Goal: Task Accomplishment & Management: Use online tool/utility

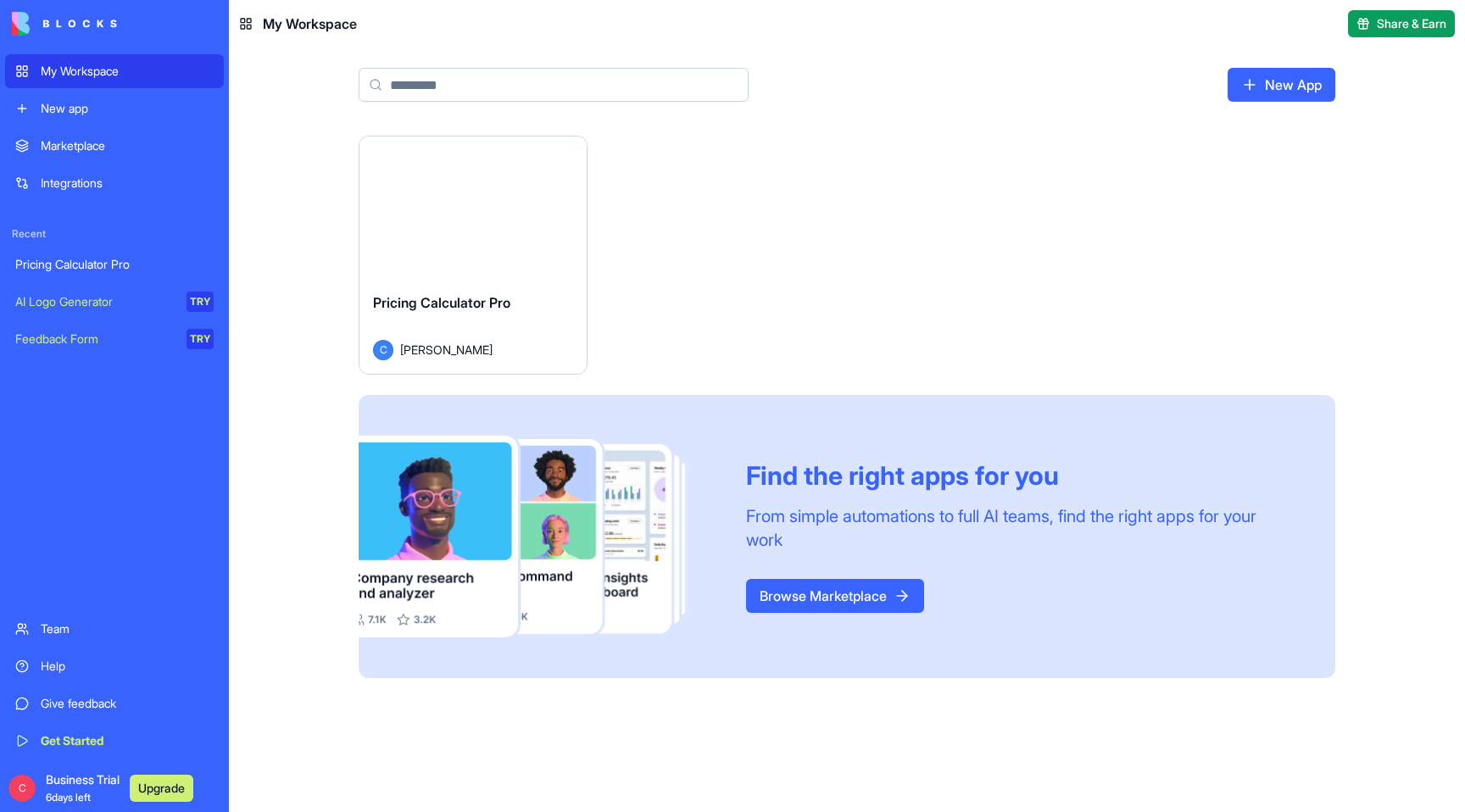
click at [111, 265] on div "Pricing Calculator Pro" at bounding box center [114, 265] width 198 height 17
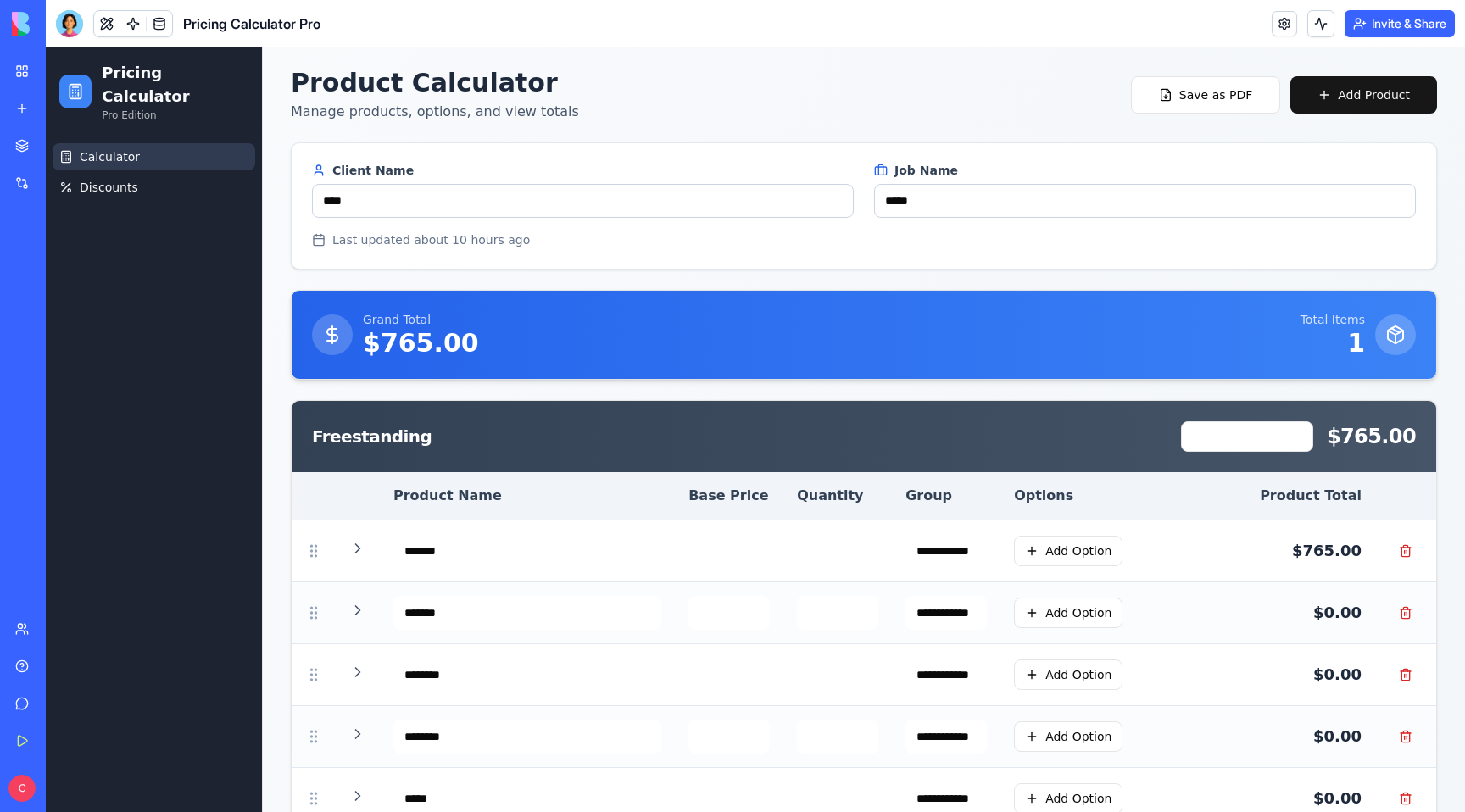
click at [1400, 17] on button "Invite & Share" at bounding box center [1400, 23] width 111 height 27
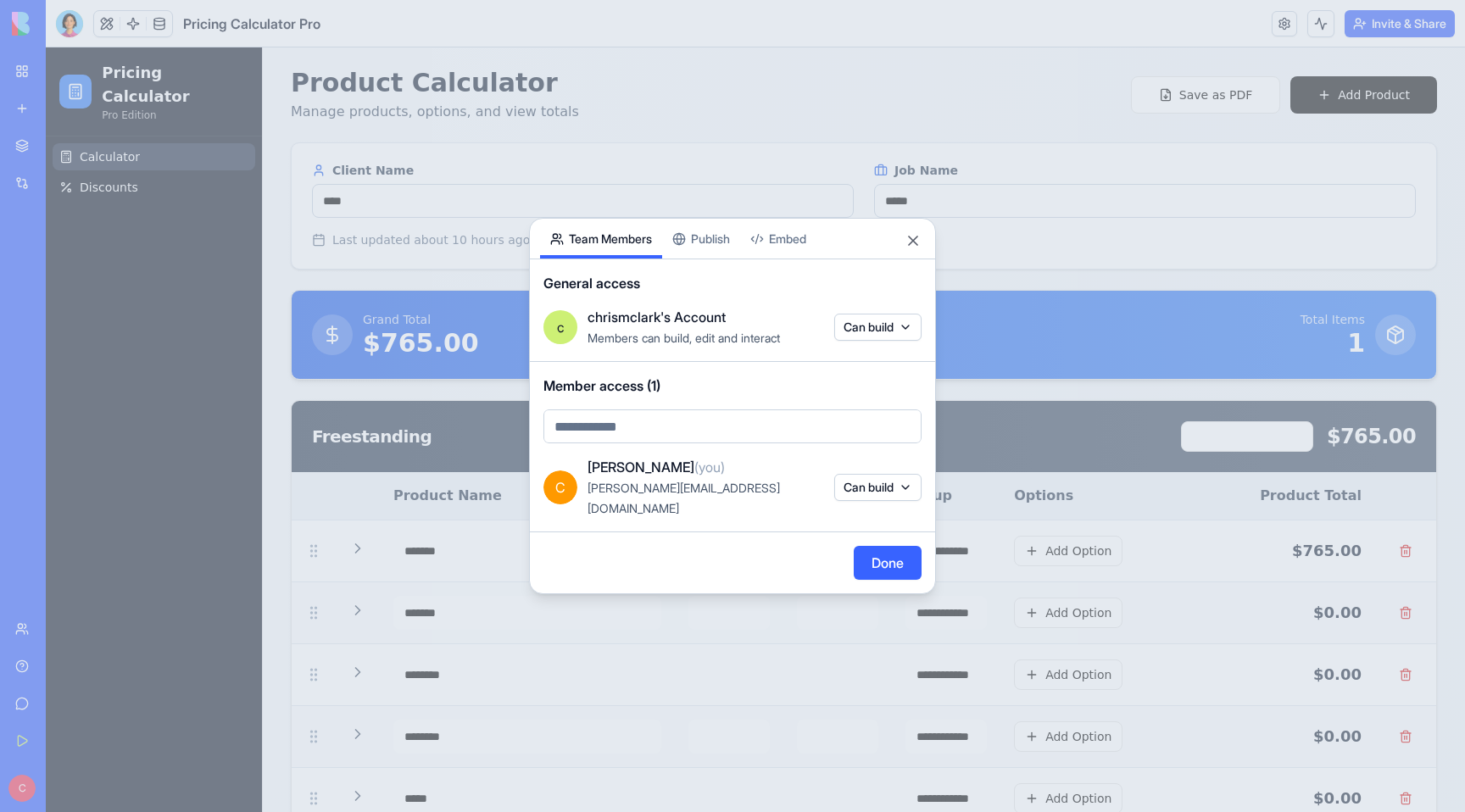
click at [702, 244] on div "Share App Team Members Publish Embed General access c chrismclark's Account Mem…" at bounding box center [732, 406] width 407 height 376
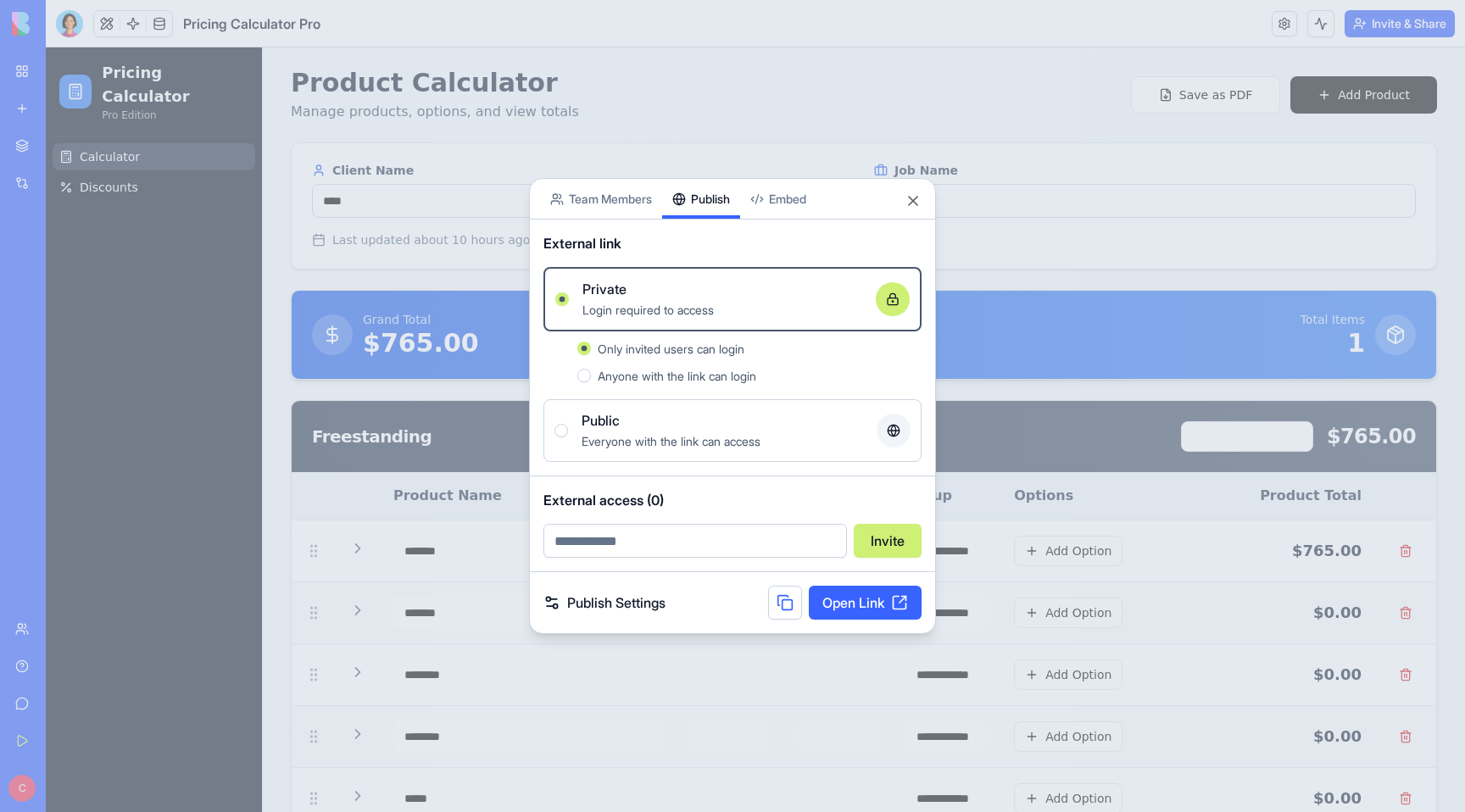
click at [793, 202] on body "My Workspace New app Marketplace Integrations Recent Pricing Calculator Pro AI …" at bounding box center [732, 406] width 1465 height 812
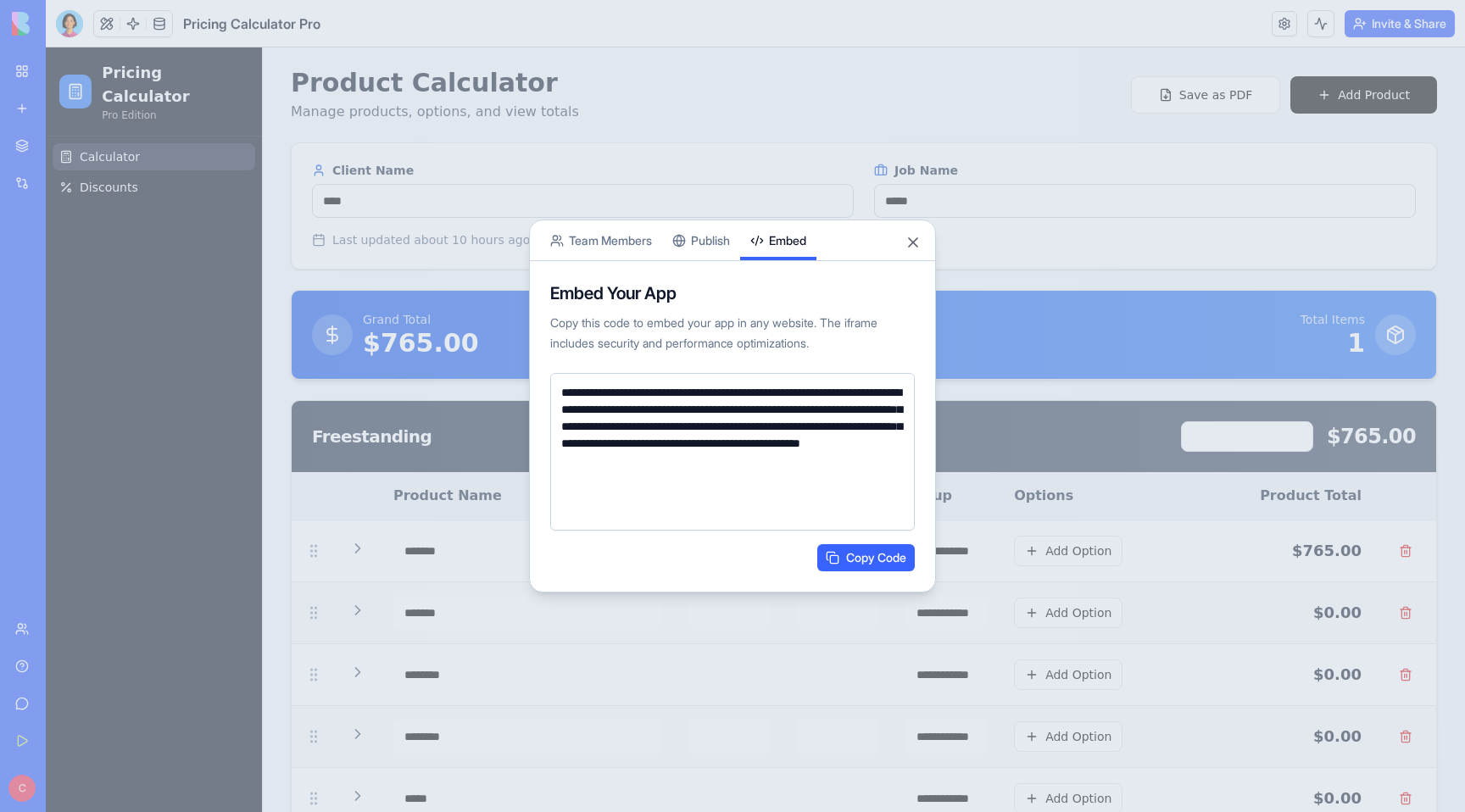
click at [721, 248] on div "**********" at bounding box center [732, 406] width 407 height 373
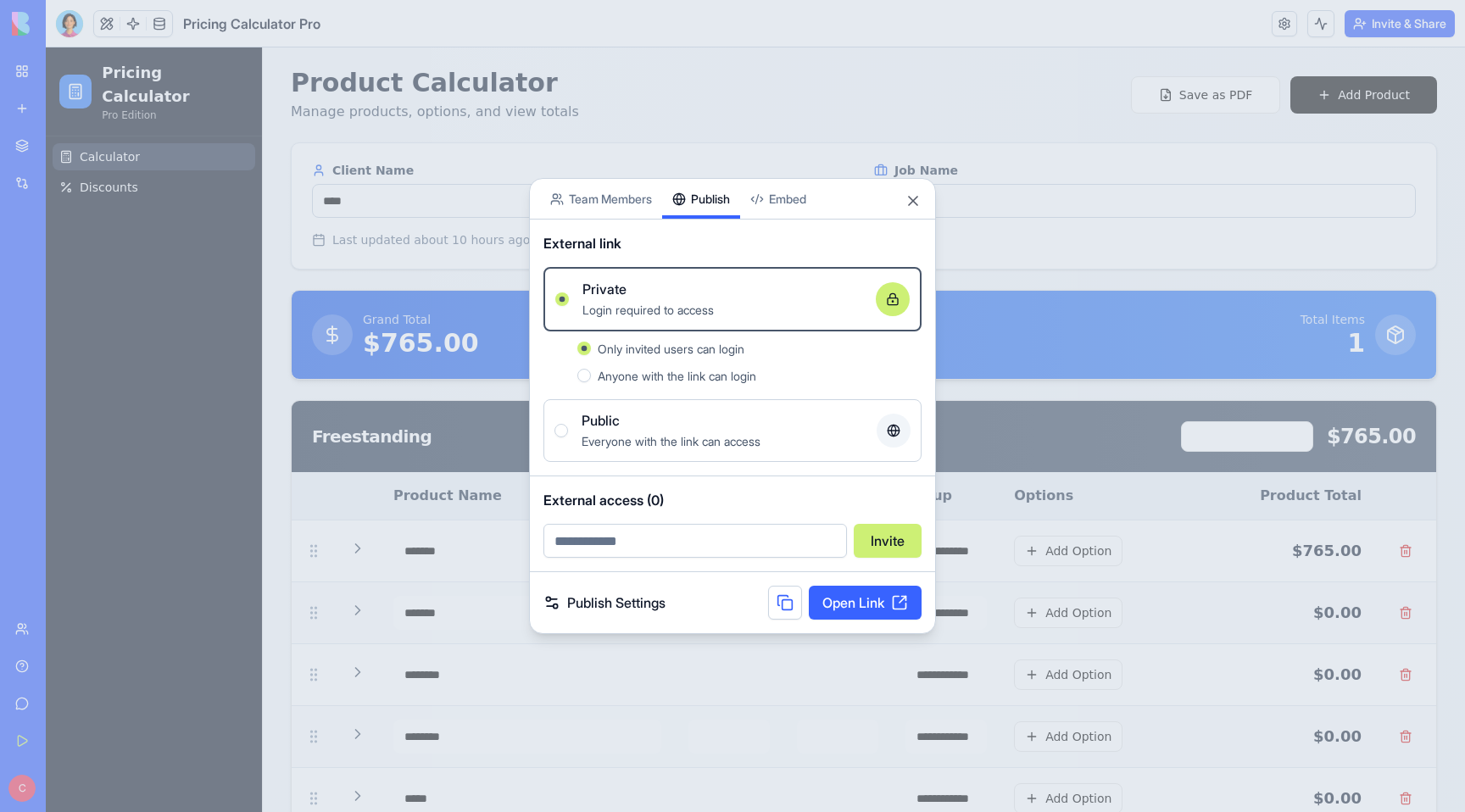
click at [561, 431] on button "Public Everyone with the link can access" at bounding box center [561, 430] width 14 height 14
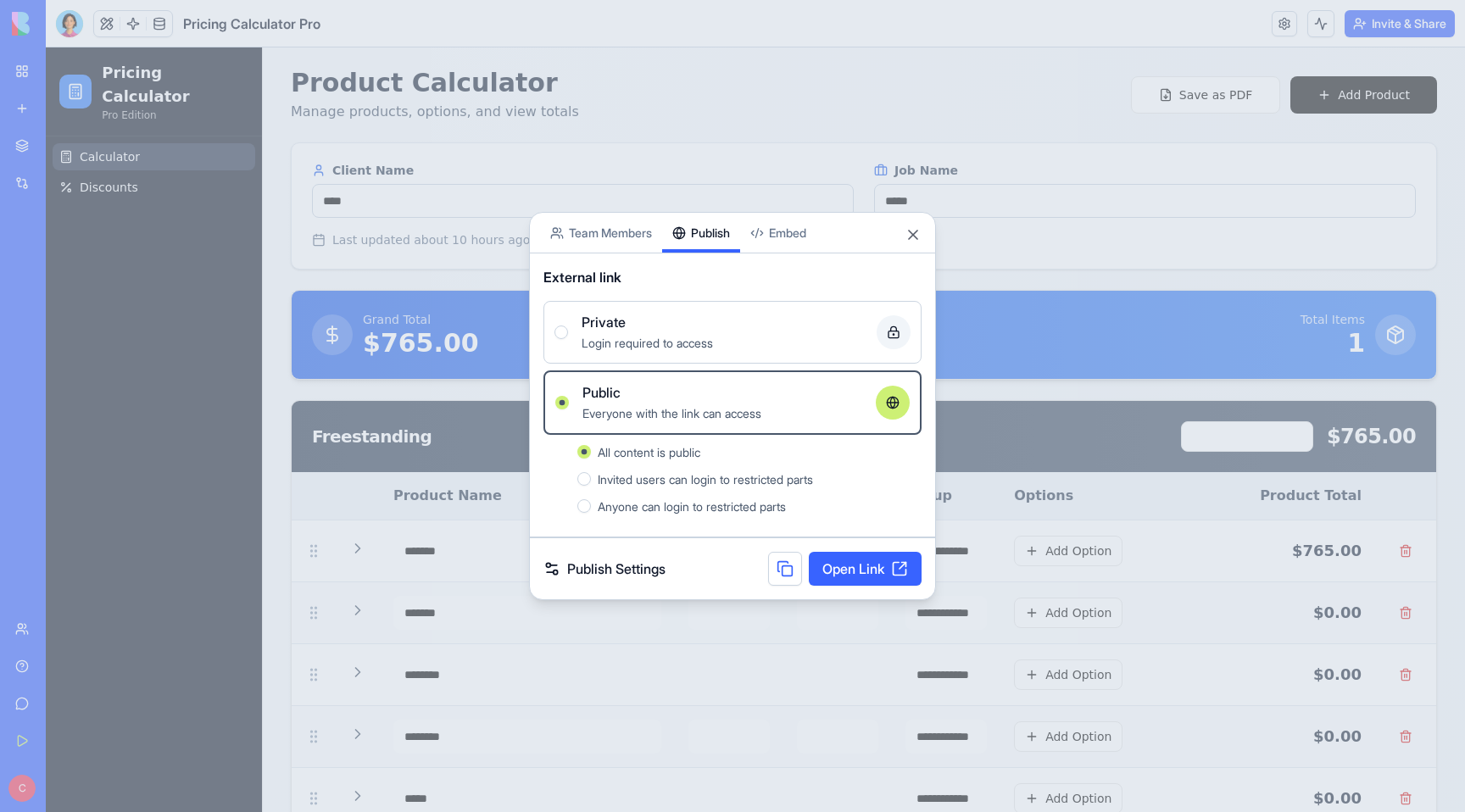
click at [853, 566] on link "Open Link" at bounding box center [865, 569] width 112 height 34
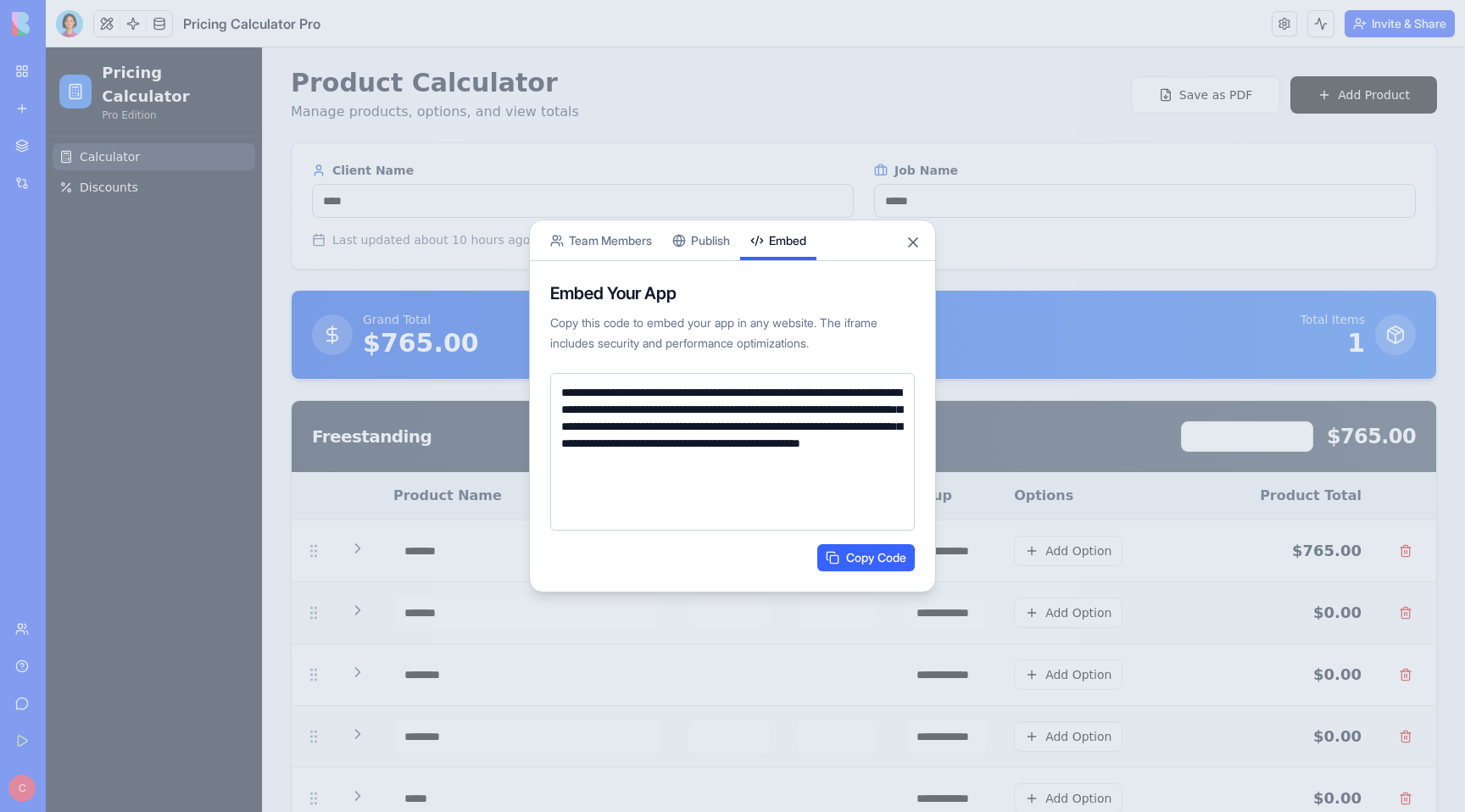
click at [789, 227] on button "Embed" at bounding box center [778, 240] width 77 height 40
drag, startPoint x: 812, startPoint y: 513, endPoint x: 549, endPoint y: 377, distance: 296.1
click at [549, 377] on div "**********" at bounding box center [733, 426] width 406 height 331
click at [718, 241] on button "Publish" at bounding box center [701, 240] width 78 height 40
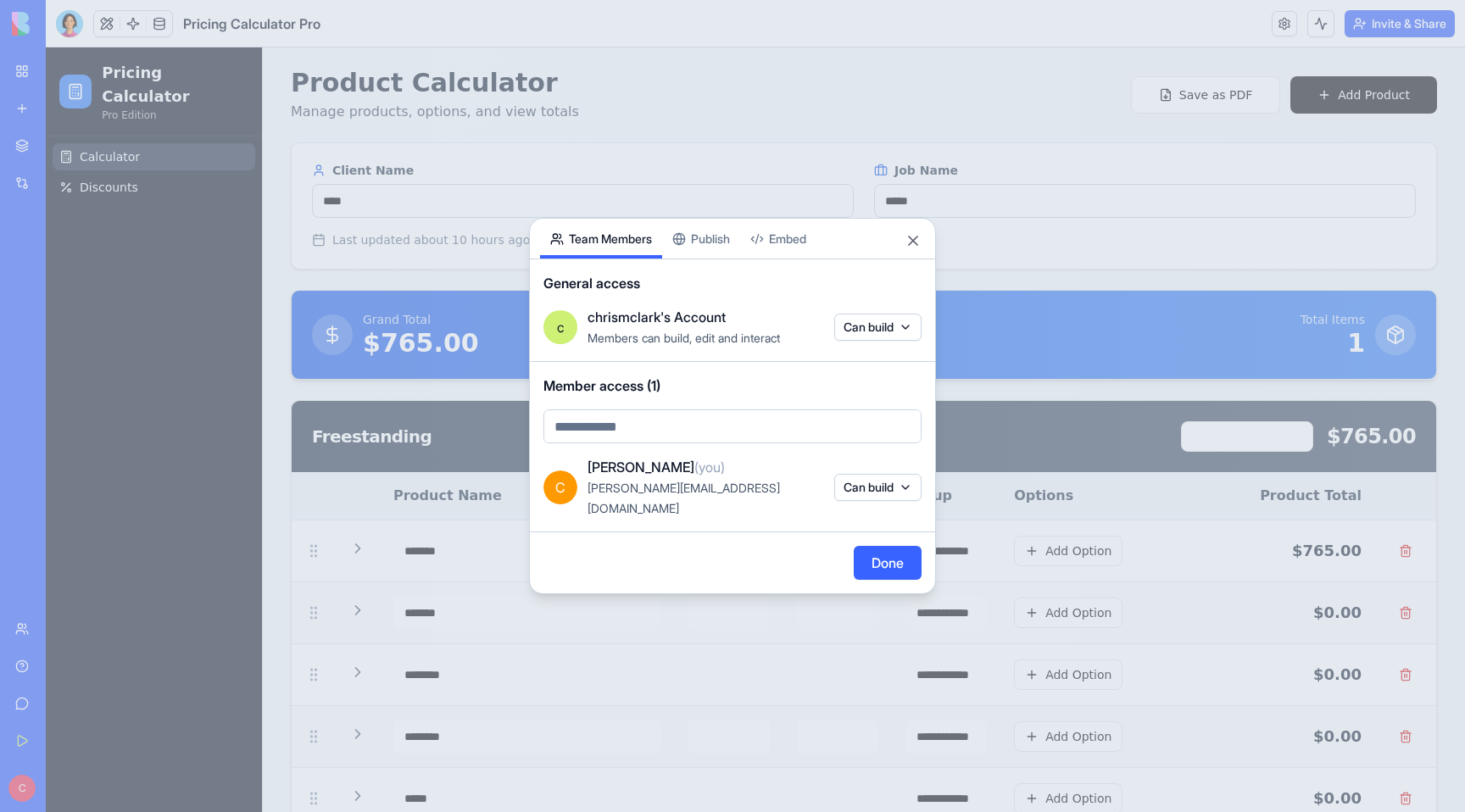
click at [583, 248] on button "Team Members" at bounding box center [601, 238] width 122 height 40
click at [706, 248] on button "Publish" at bounding box center [701, 238] width 78 height 40
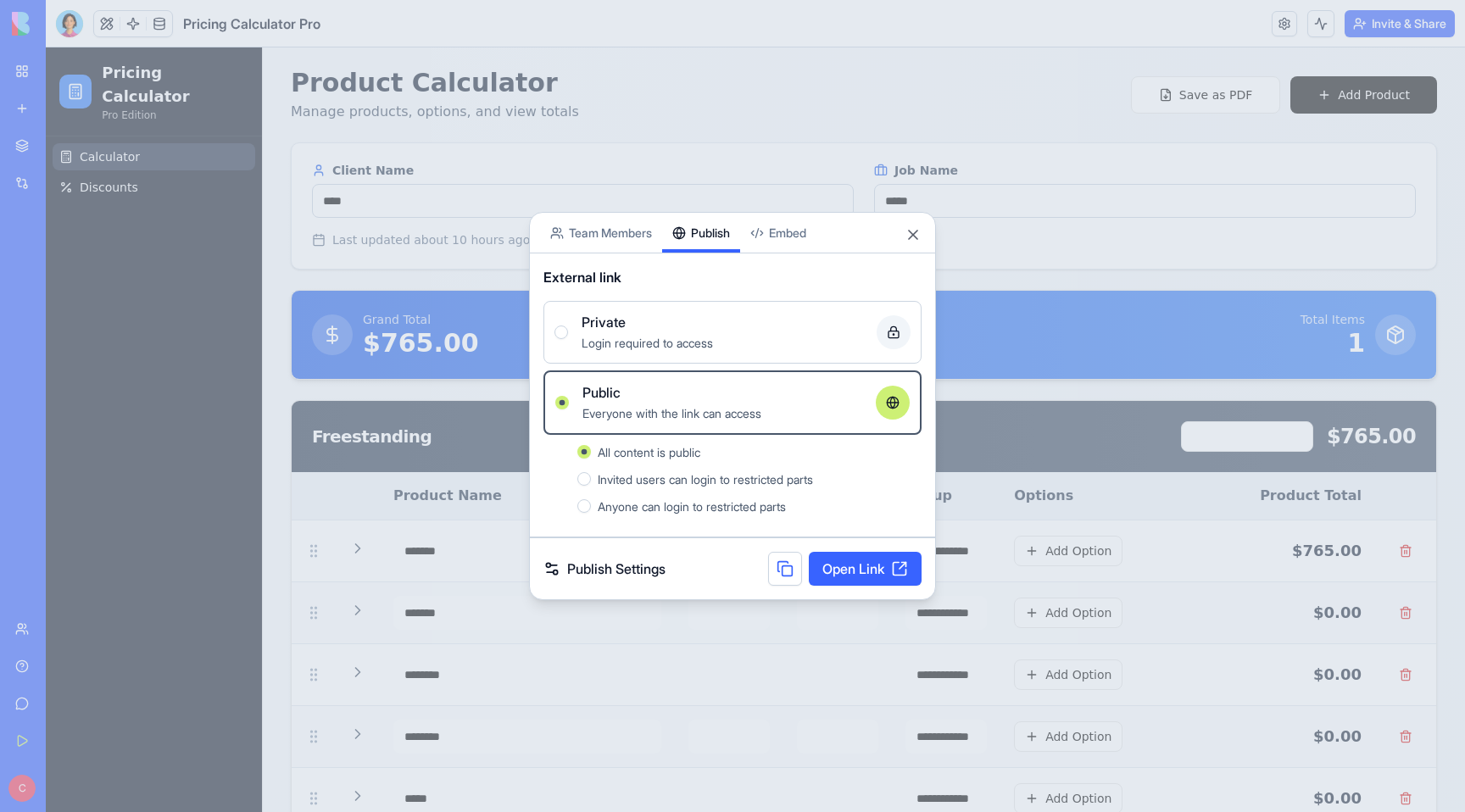
click at [777, 563] on button at bounding box center [785, 569] width 34 height 34
click at [915, 235] on button "Close" at bounding box center [913, 235] width 17 height 17
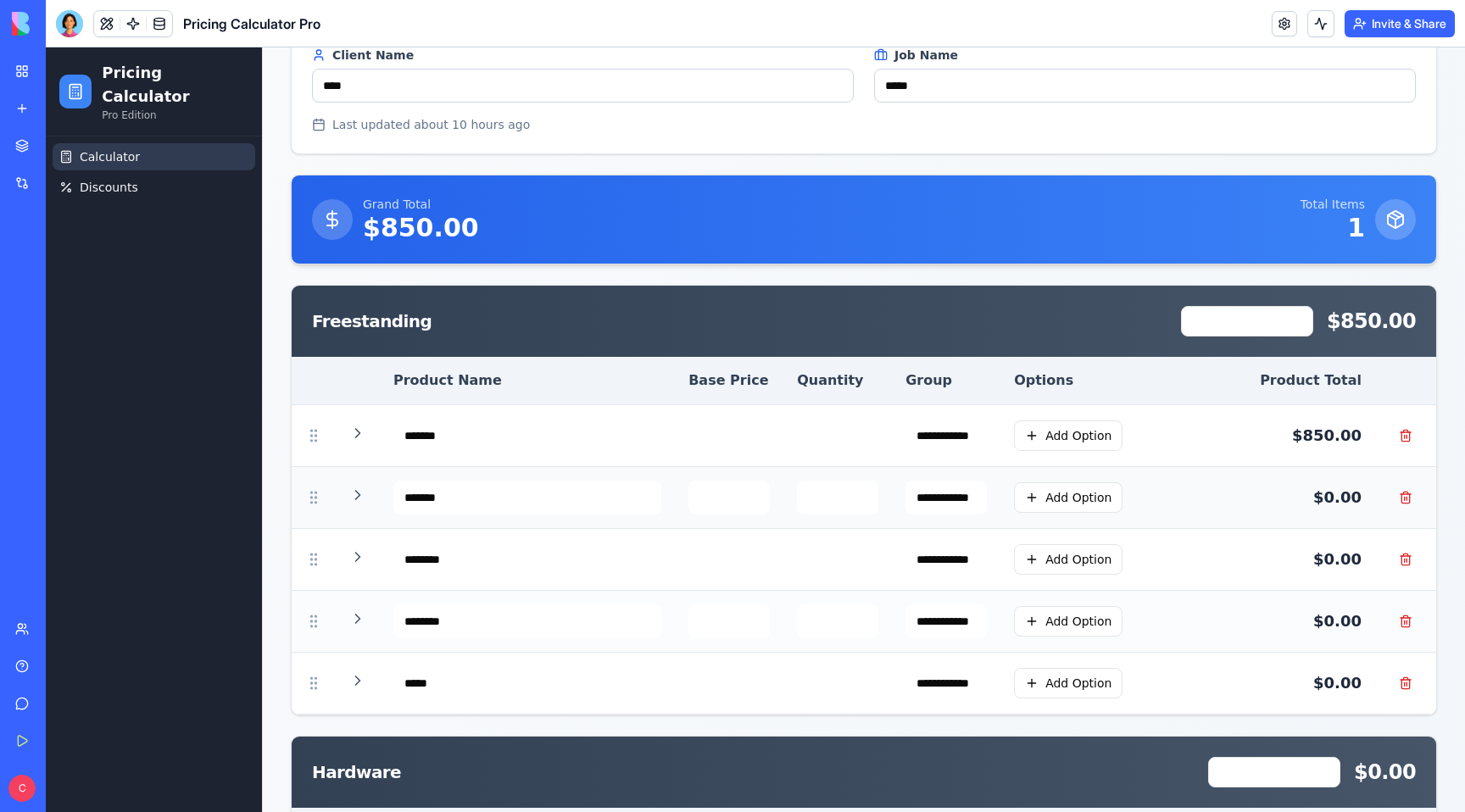
scroll to position [132, 0]
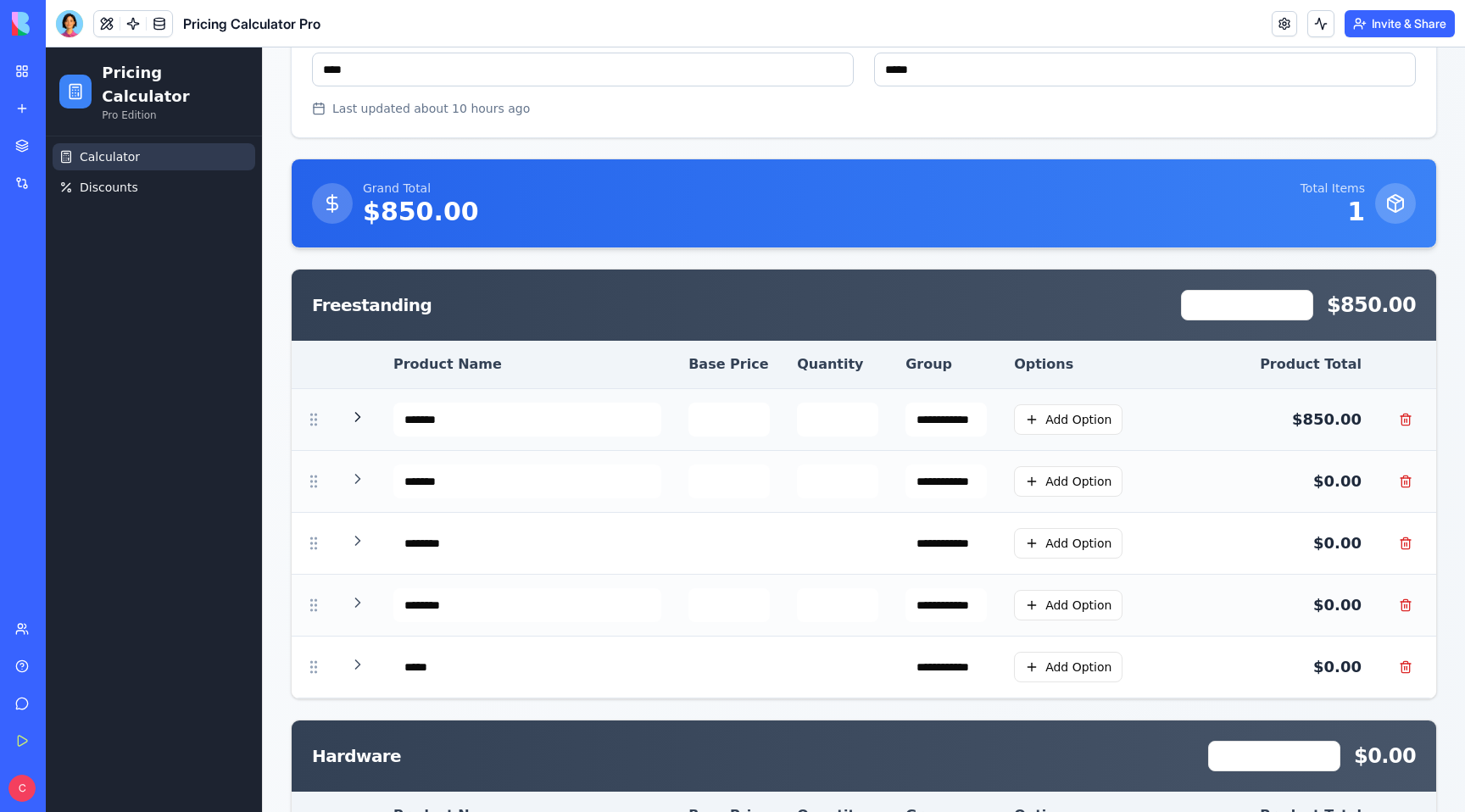
click at [357, 418] on icon at bounding box center [358, 417] width 17 height 17
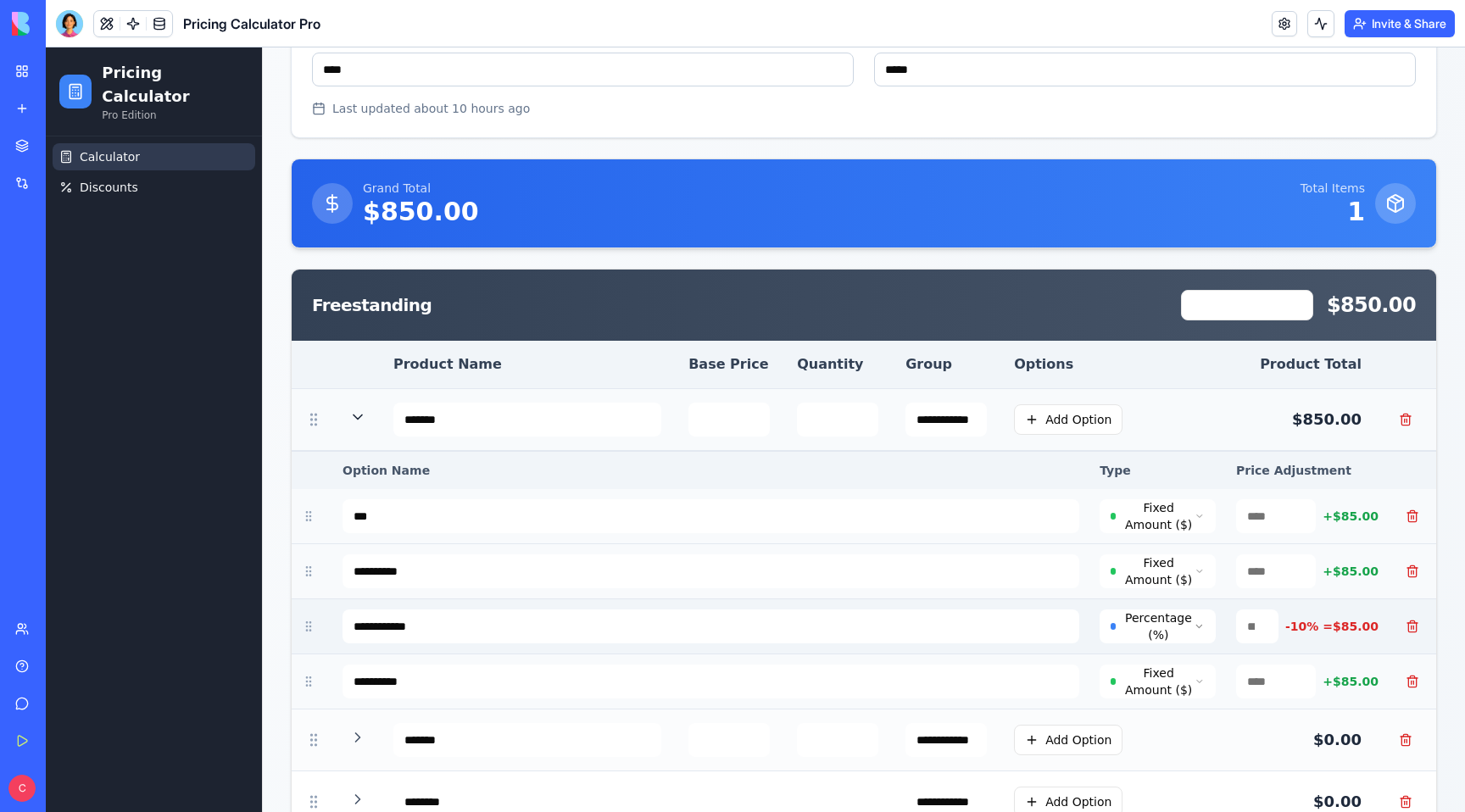
drag, startPoint x: 307, startPoint y: 621, endPoint x: 309, endPoint y: 631, distance: 10.2
click at [309, 631] on icon at bounding box center [308, 626] width 14 height 14
drag, startPoint x: 309, startPoint y: 618, endPoint x: 318, endPoint y: 619, distance: 9.1
click at [318, 620] on td at bounding box center [312, 627] width 41 height 55
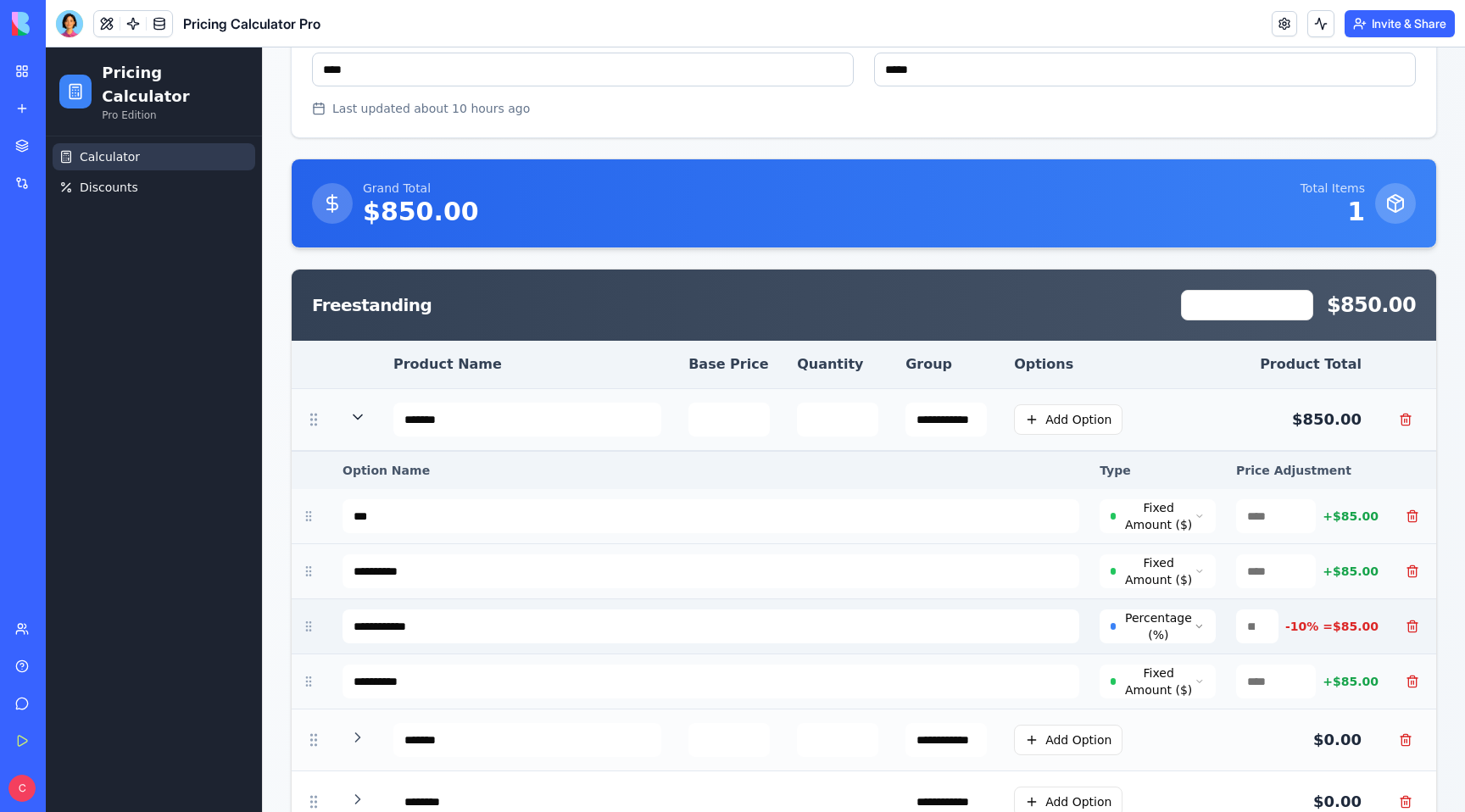
click at [311, 625] on icon at bounding box center [308, 626] width 14 height 14
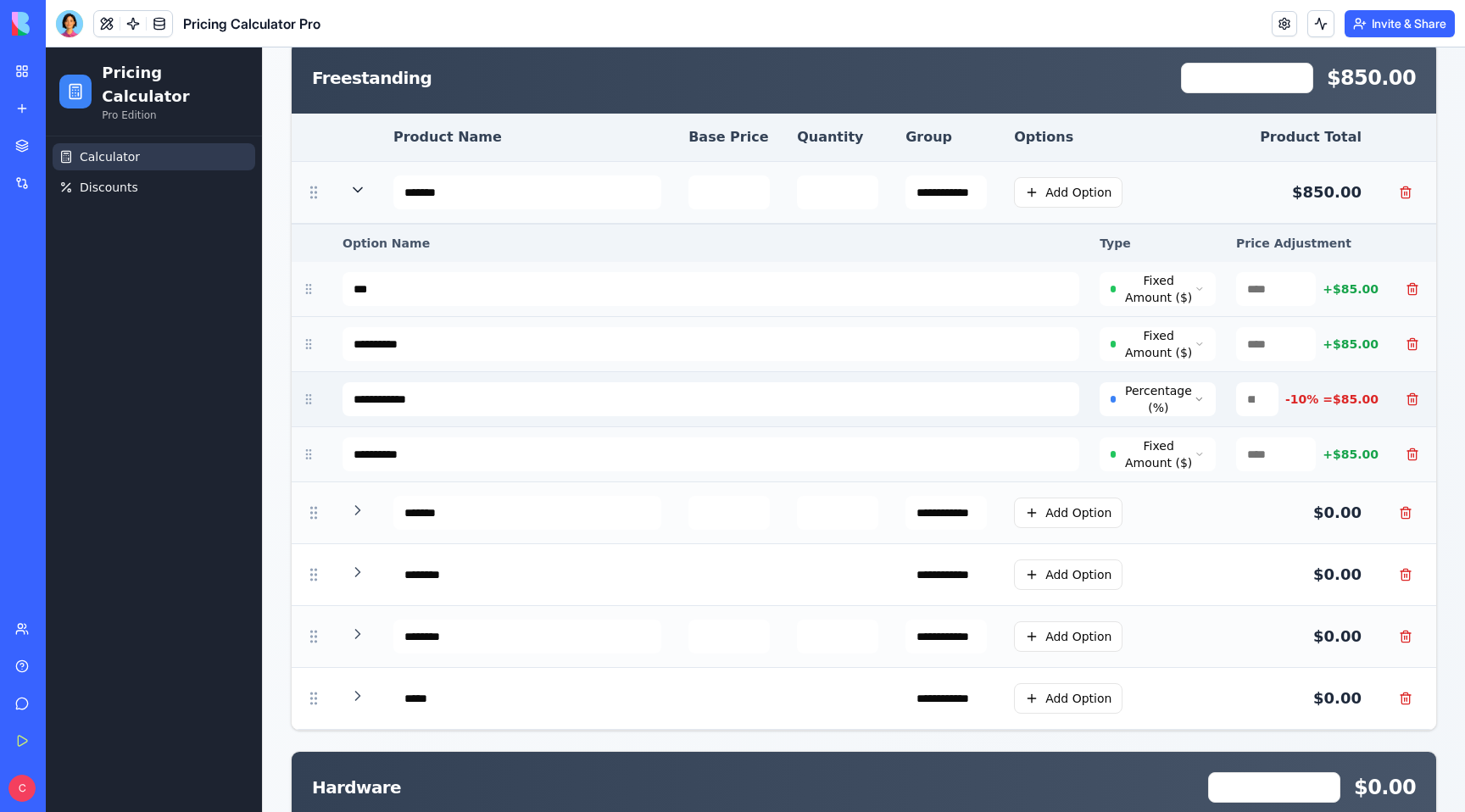
scroll to position [359, 0]
drag, startPoint x: 311, startPoint y: 450, endPoint x: 310, endPoint y: 436, distance: 14.0
click at [310, 436] on td at bounding box center [312, 454] width 41 height 55
drag, startPoint x: 308, startPoint y: 395, endPoint x: 319, endPoint y: 412, distance: 20.2
click at [319, 412] on td at bounding box center [312, 399] width 41 height 55
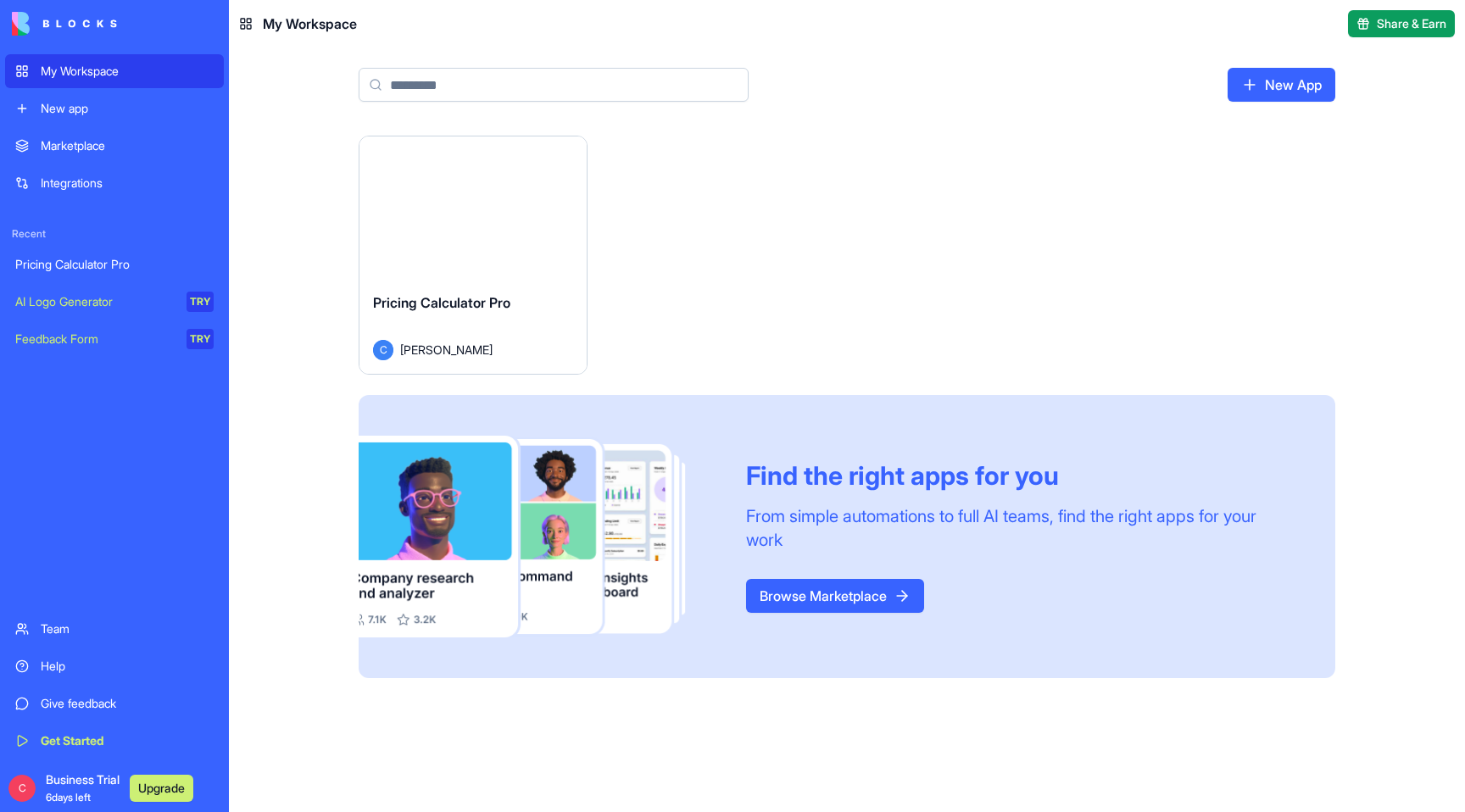
click at [83, 262] on div "Pricing Calculator Pro" at bounding box center [114, 265] width 198 height 17
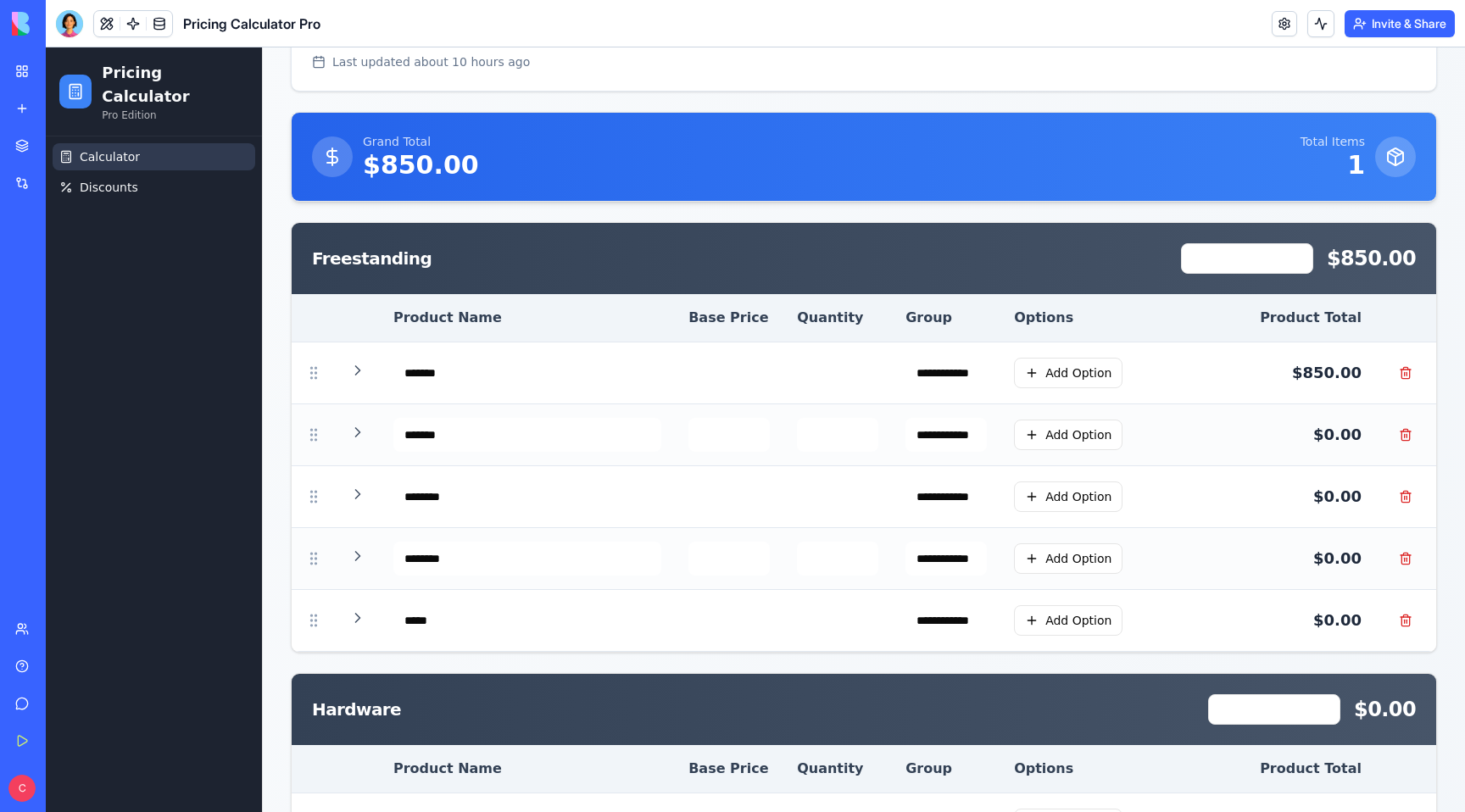
scroll to position [206, 0]
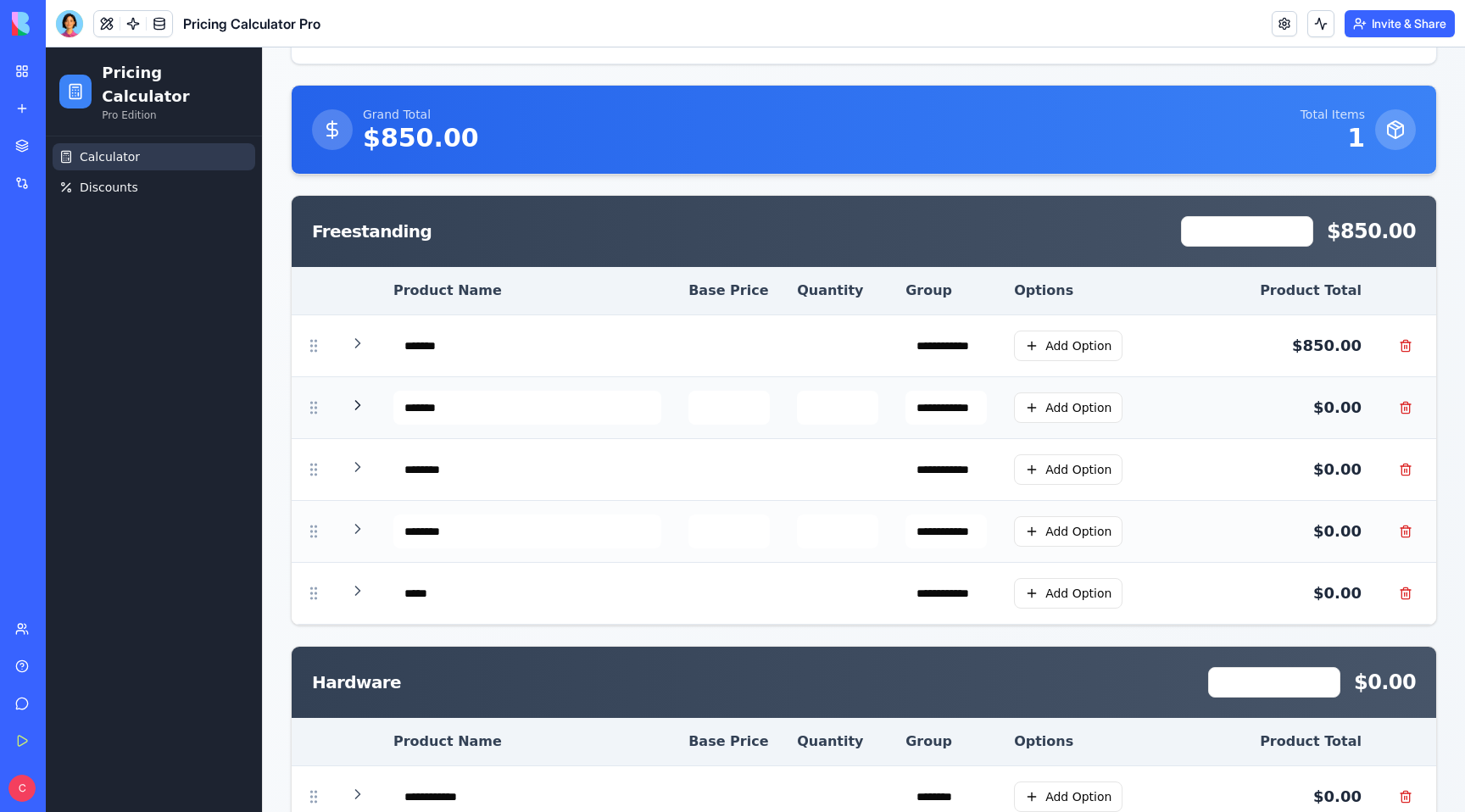
click at [355, 406] on icon at bounding box center [358, 405] width 17 height 17
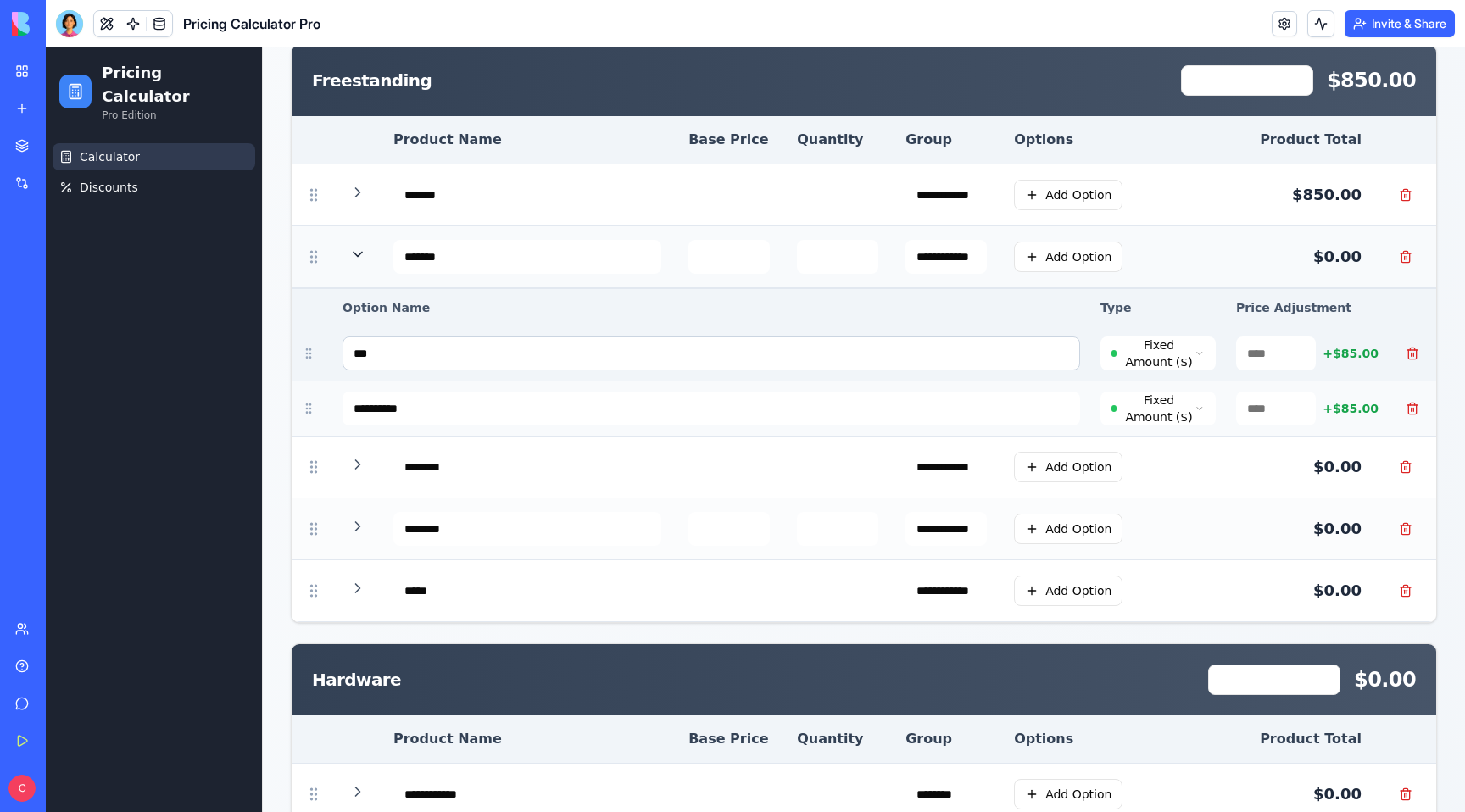
scroll to position [399, 0]
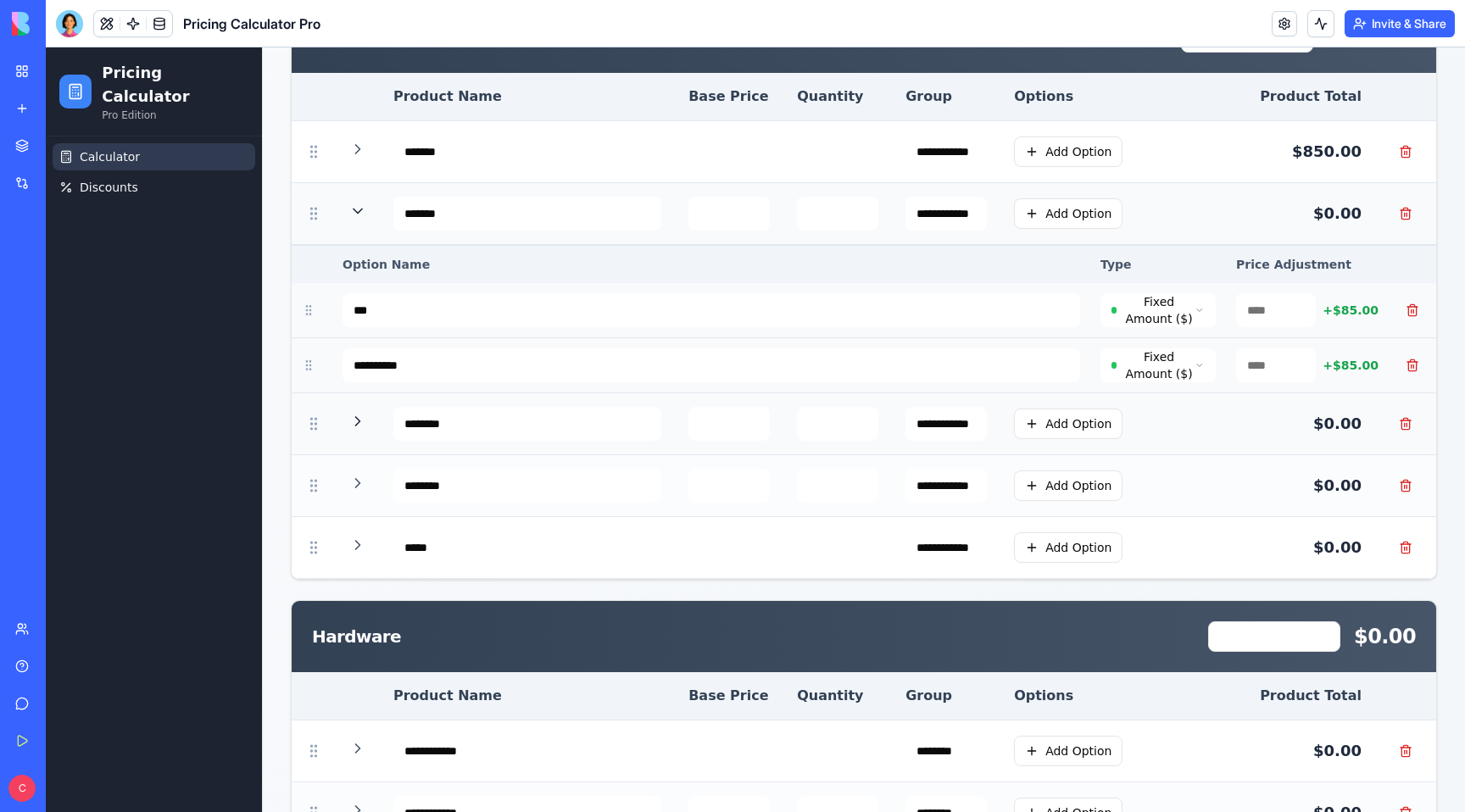
click at [361, 428] on icon at bounding box center [358, 421] width 17 height 17
click at [359, 428] on icon at bounding box center [358, 421] width 17 height 17
click at [360, 212] on icon at bounding box center [358, 211] width 17 height 17
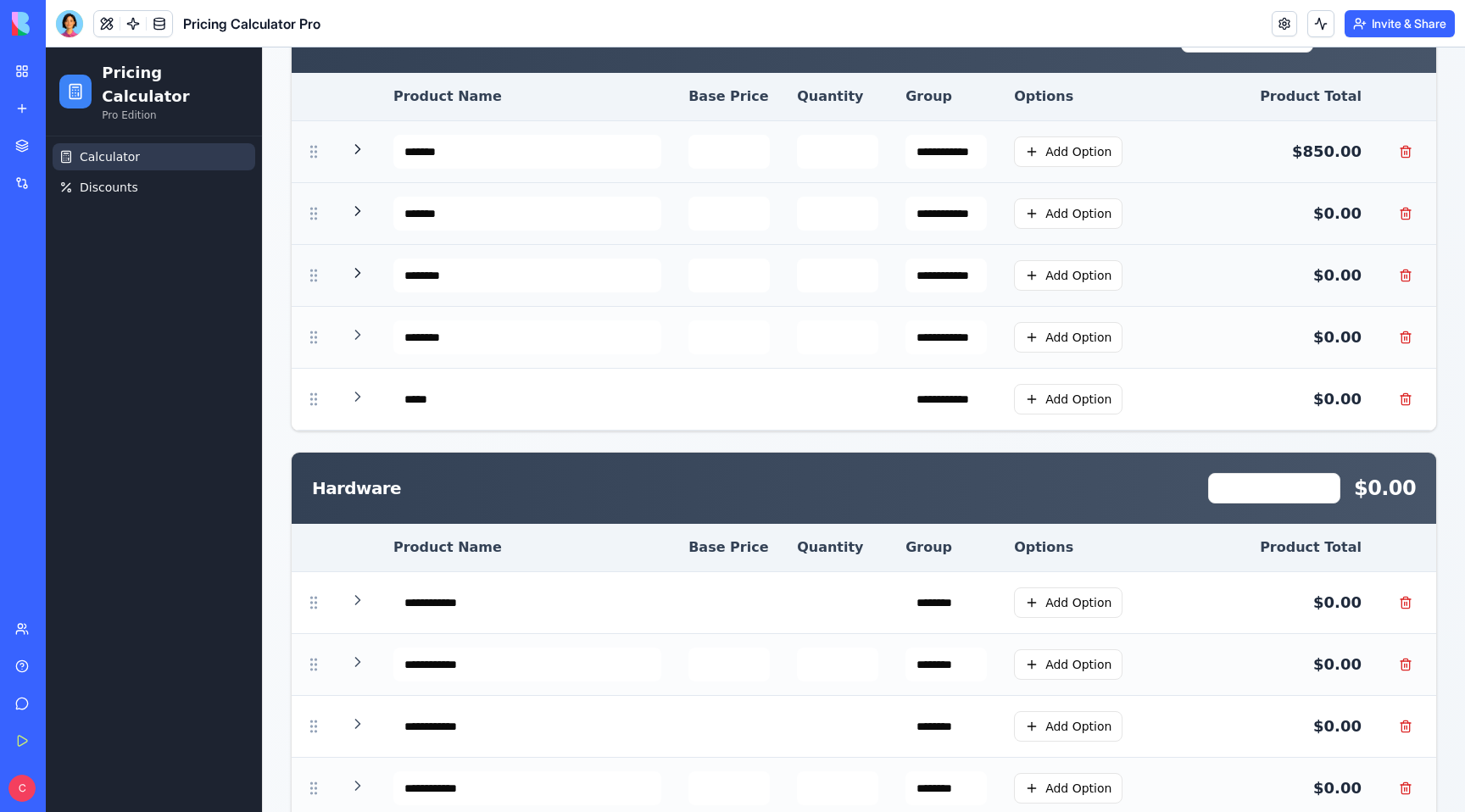
click at [359, 153] on icon at bounding box center [358, 149] width 17 height 17
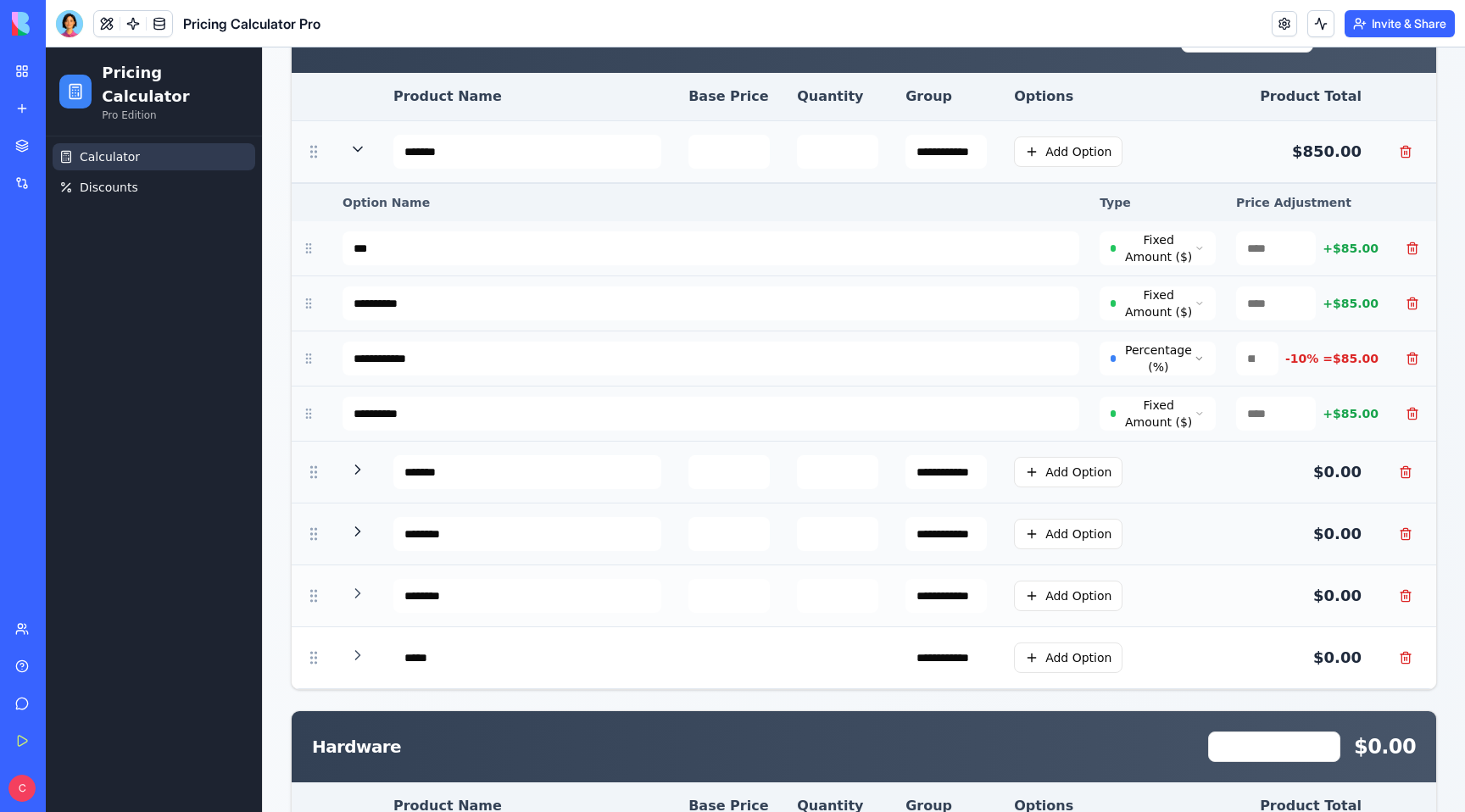
drag, startPoint x: 313, startPoint y: 155, endPoint x: 322, endPoint y: 153, distance: 9.2
click at [323, 153] on td at bounding box center [313, 152] width 44 height 62
drag, startPoint x: 312, startPoint y: 417, endPoint x: 312, endPoint y: 406, distance: 11.0
click at [312, 406] on icon at bounding box center [308, 413] width 14 height 14
click at [16, 76] on link "My Workspace" at bounding box center [40, 71] width 68 height 34
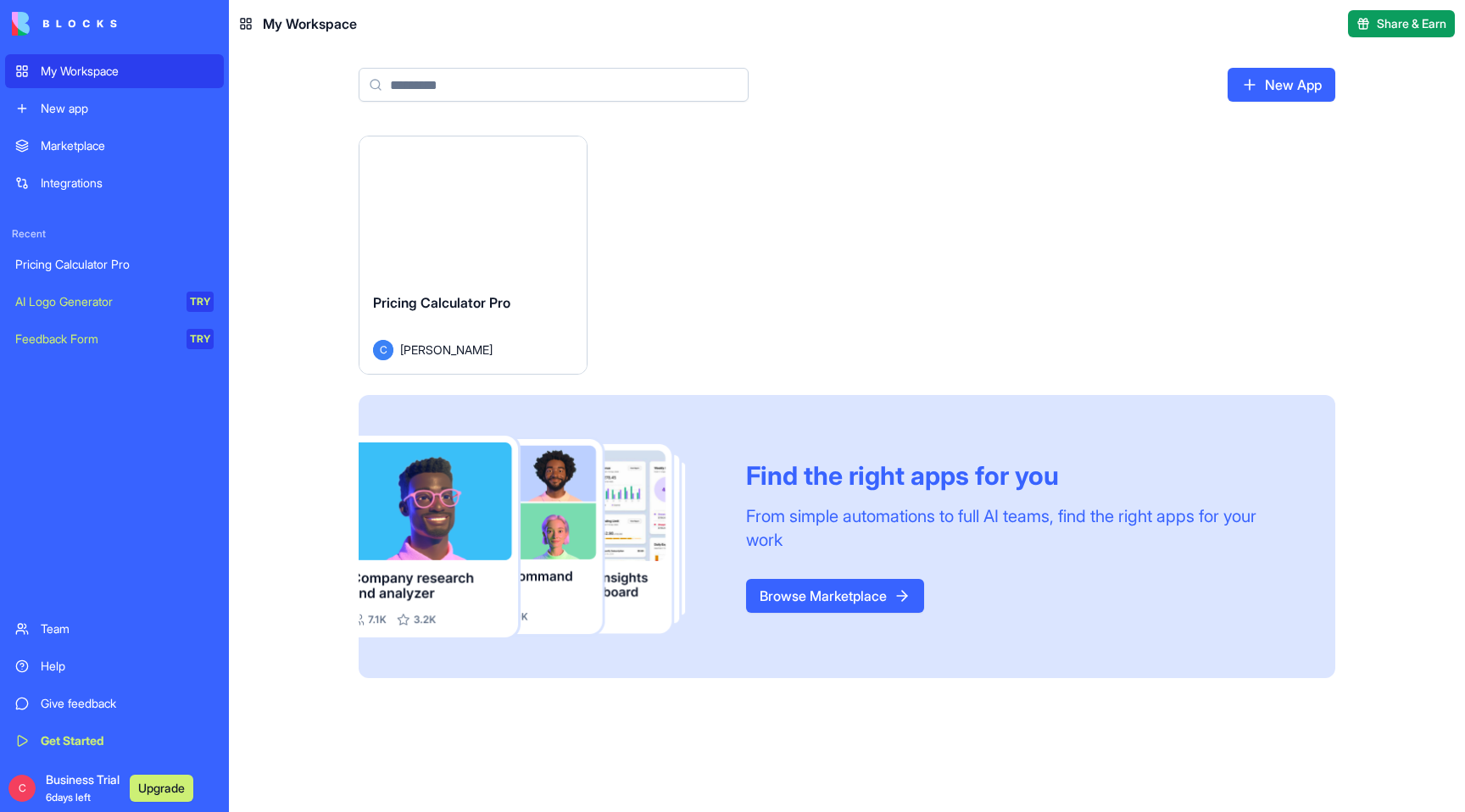
click at [812, 593] on link "Browse Marketplace" at bounding box center [834, 595] width 178 height 34
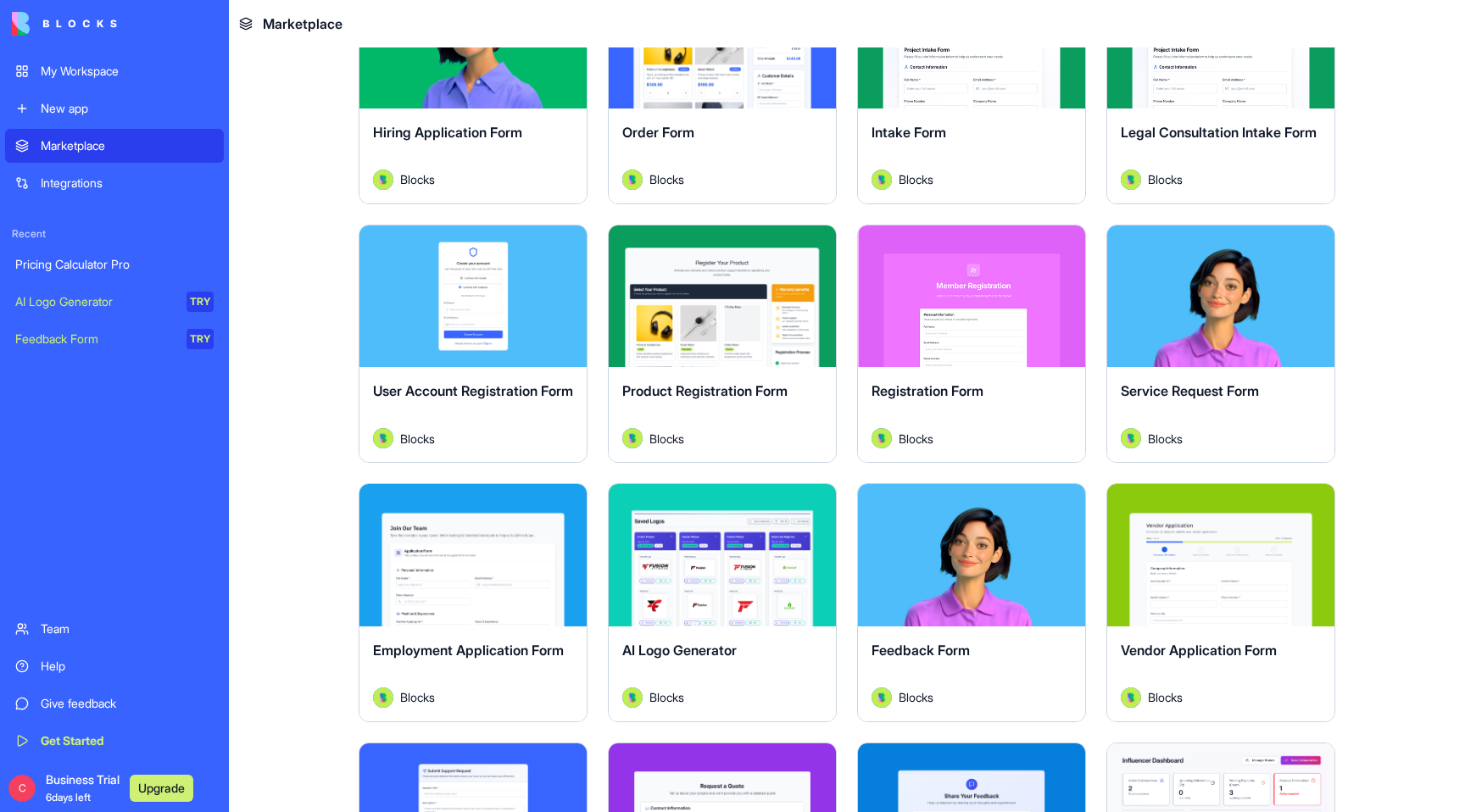
scroll to position [217, 0]
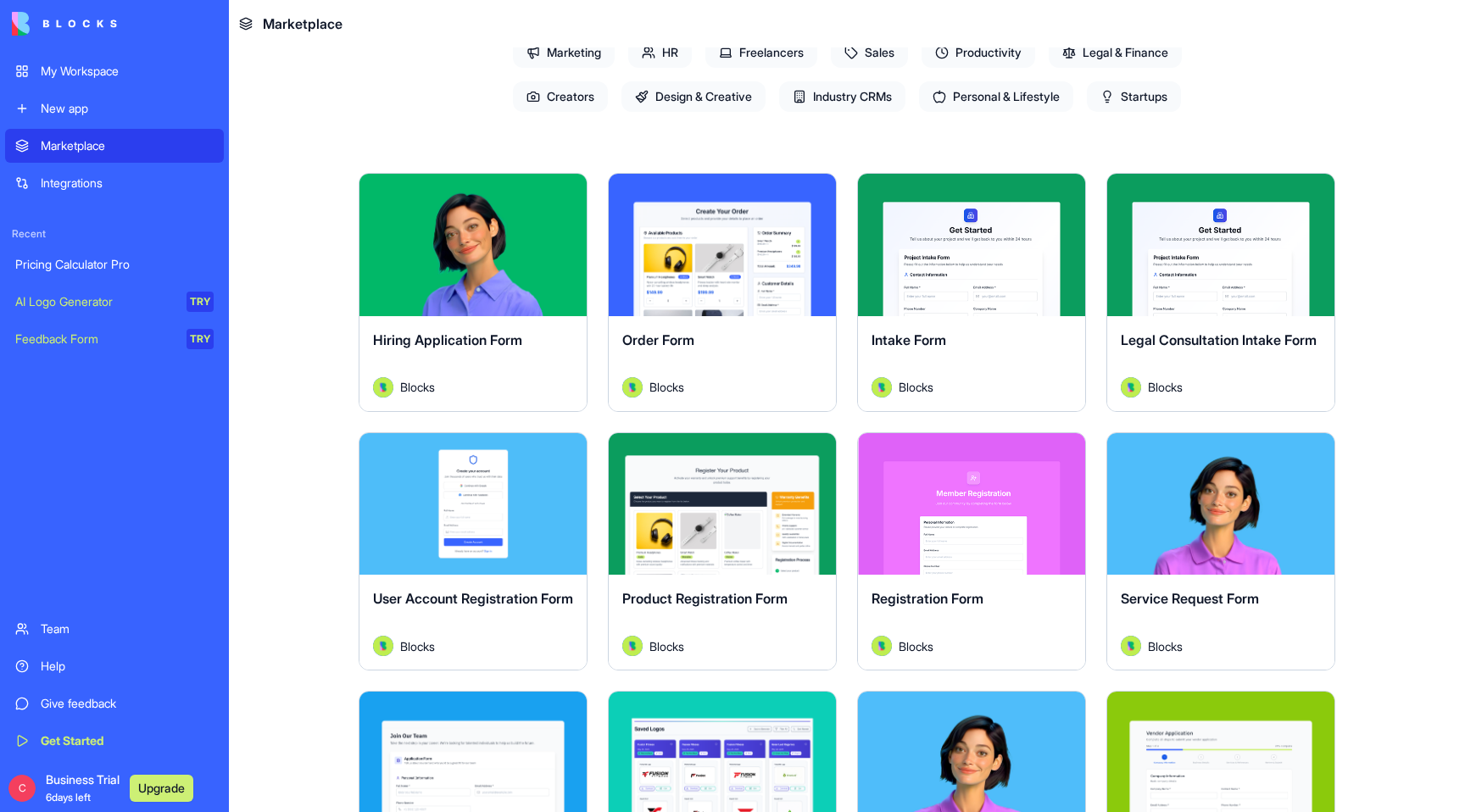
click at [917, 370] on div "Intake Form" at bounding box center [971, 354] width 200 height 48
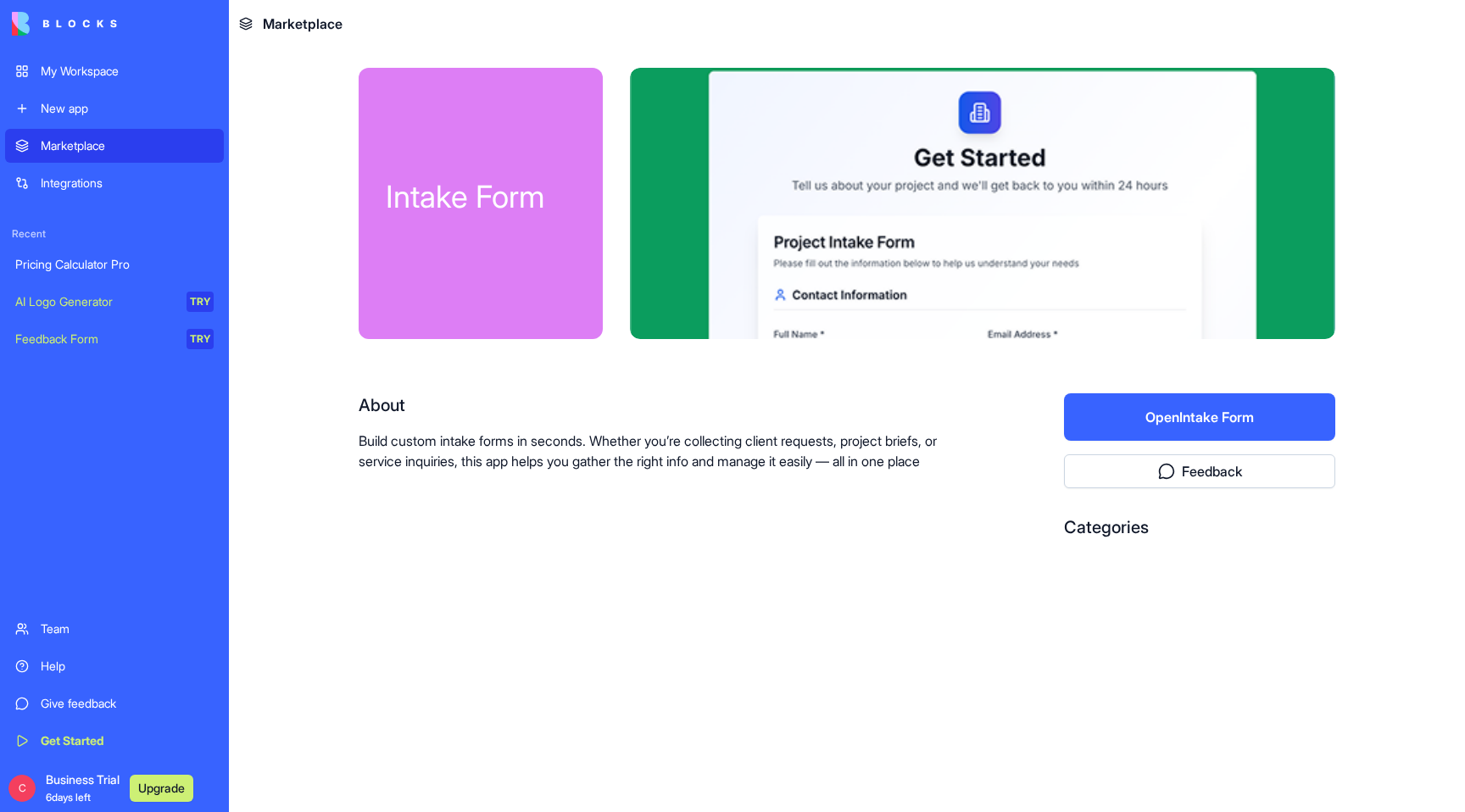
click at [1241, 426] on button "Open Intake Form" at bounding box center [1199, 418] width 271 height 48
click at [1137, 406] on button "Open Intake Form" at bounding box center [1199, 418] width 271 height 48
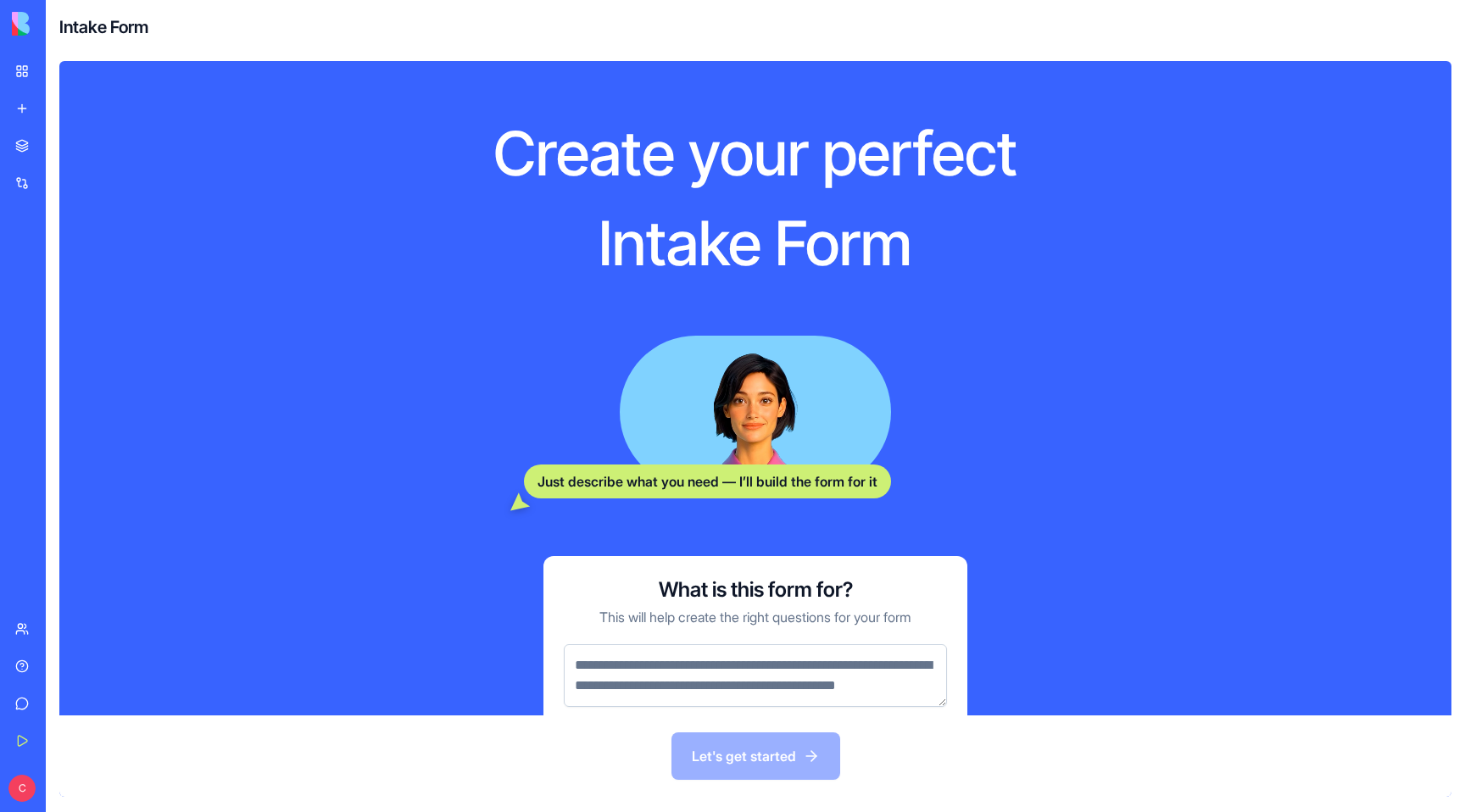
drag, startPoint x: 603, startPoint y: 664, endPoint x: 613, endPoint y: 685, distance: 23.3
click at [613, 685] on textarea at bounding box center [756, 676] width 384 height 63
drag, startPoint x: 619, startPoint y: 708, endPoint x: 561, endPoint y: 665, distance: 72.2
click at [561, 665] on div "What is this form for? This will help create the right questions for your form" at bounding box center [756, 641] width 424 height 171
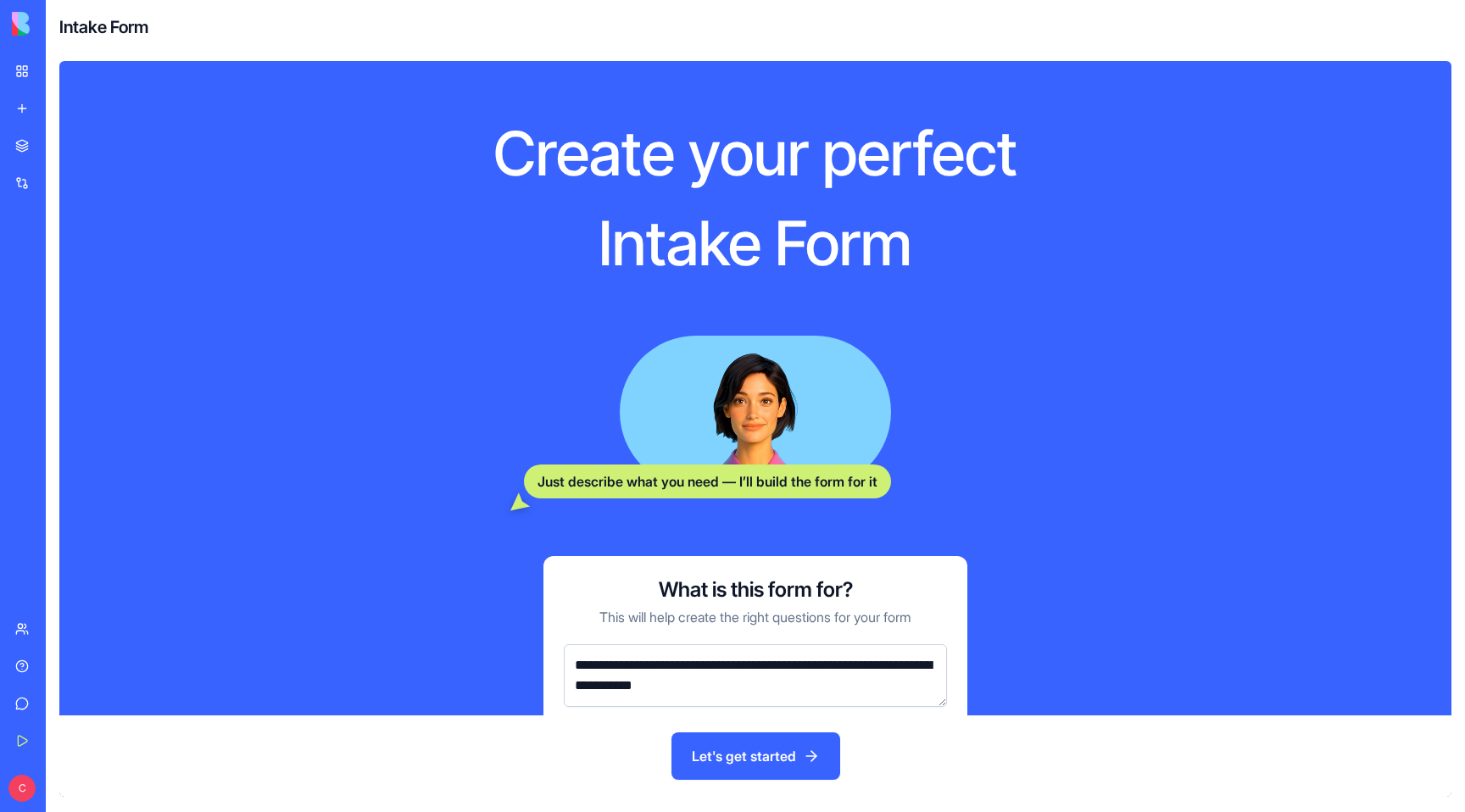
type textarea "**********"
click at [723, 759] on button "Let's get started" at bounding box center [755, 757] width 169 height 48
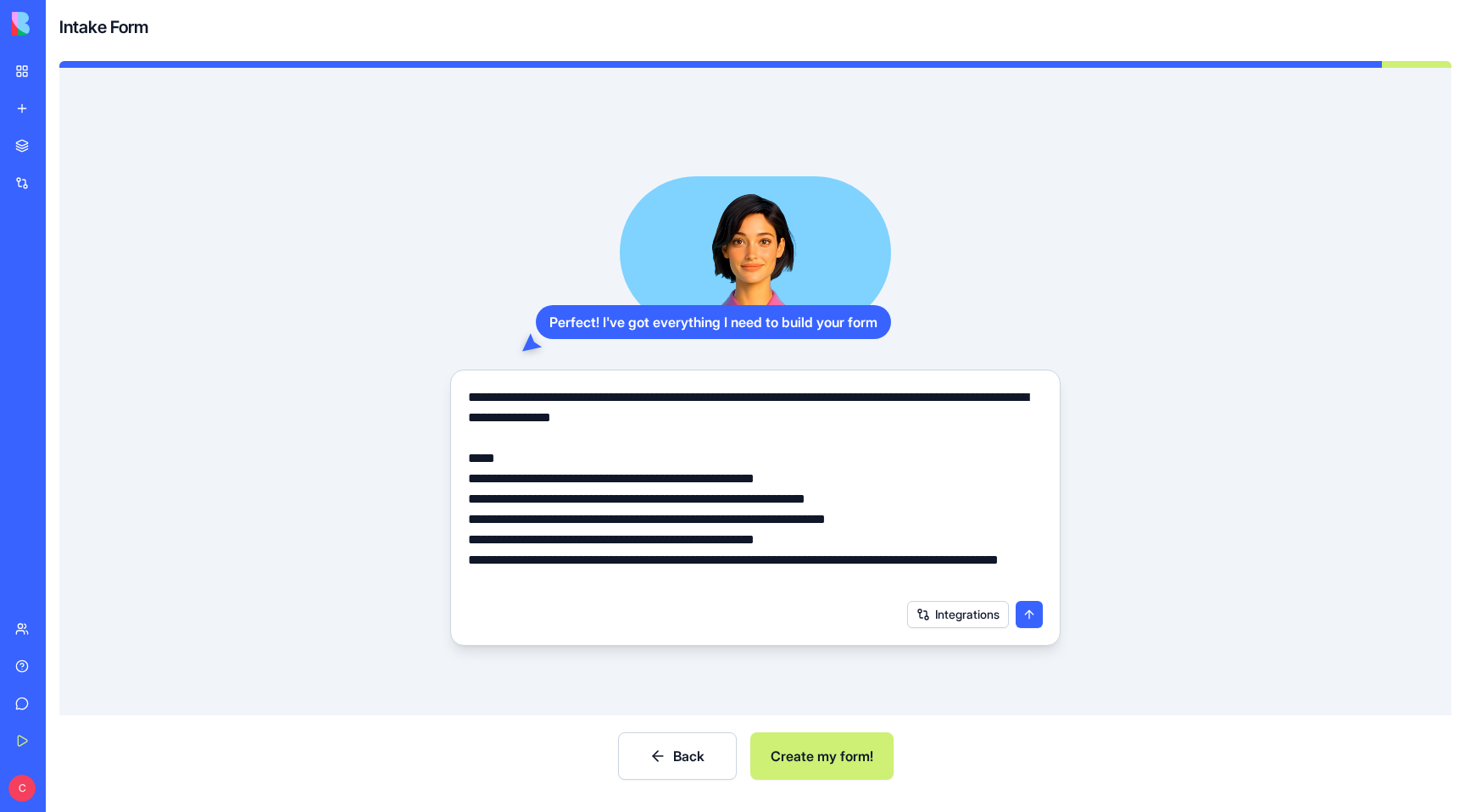
click at [821, 759] on button "Create my form!" at bounding box center [821, 757] width 143 height 48
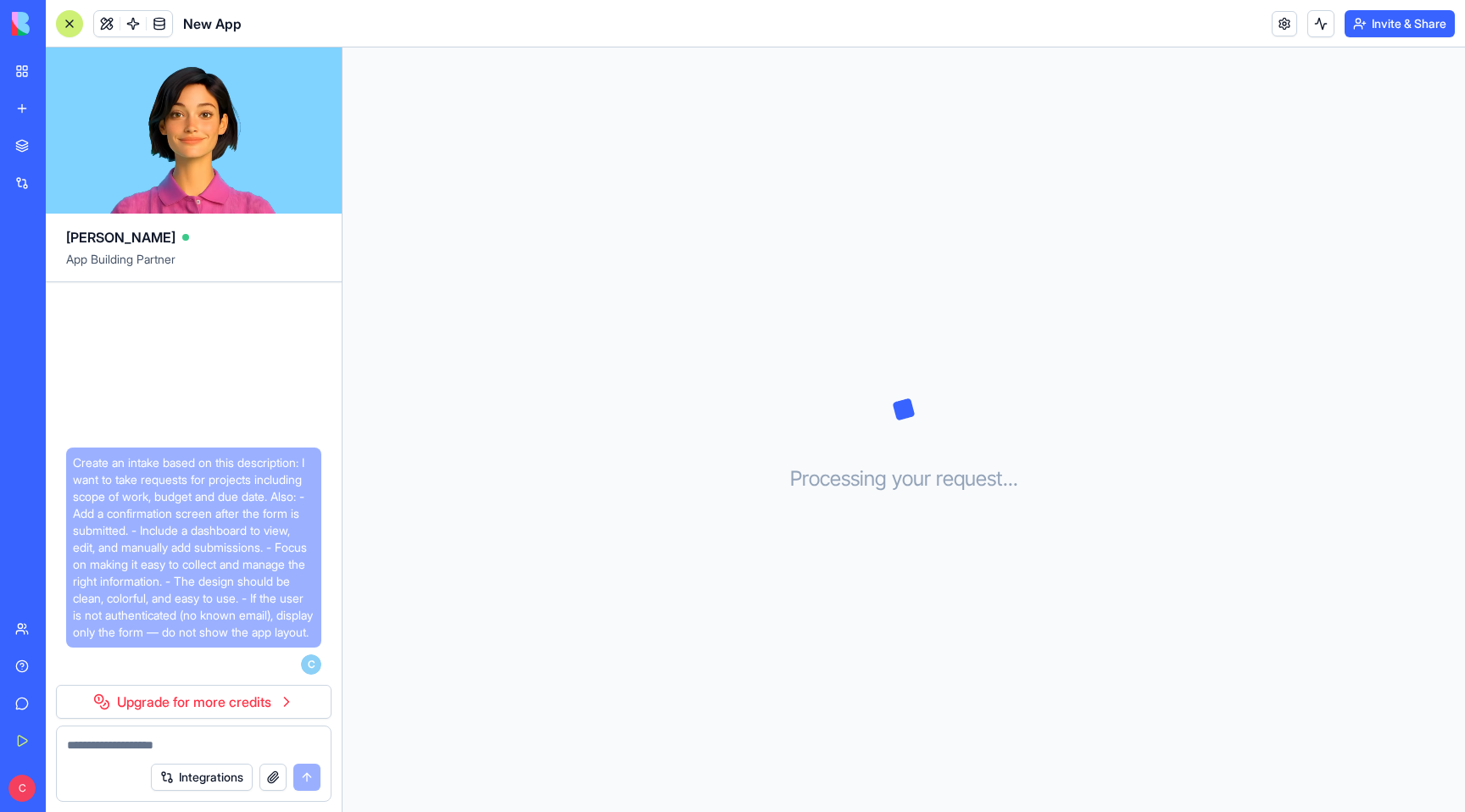
click at [20, 23] on img at bounding box center [65, 24] width 105 height 24
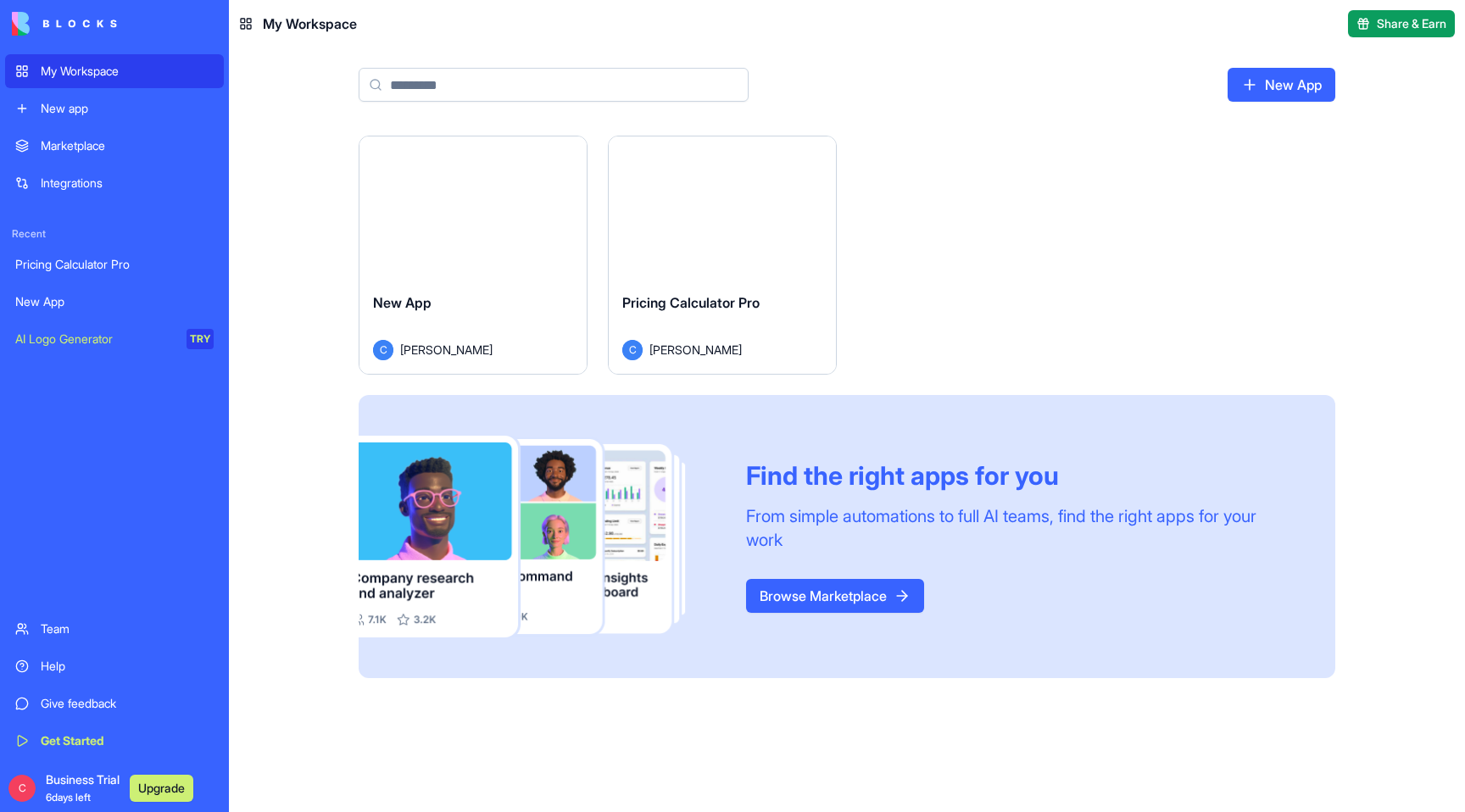
click at [76, 74] on div "My Workspace" at bounding box center [127, 71] width 173 height 17
click at [58, 309] on div "New App" at bounding box center [114, 301] width 198 height 17
